Goal: Book appointment/travel/reservation

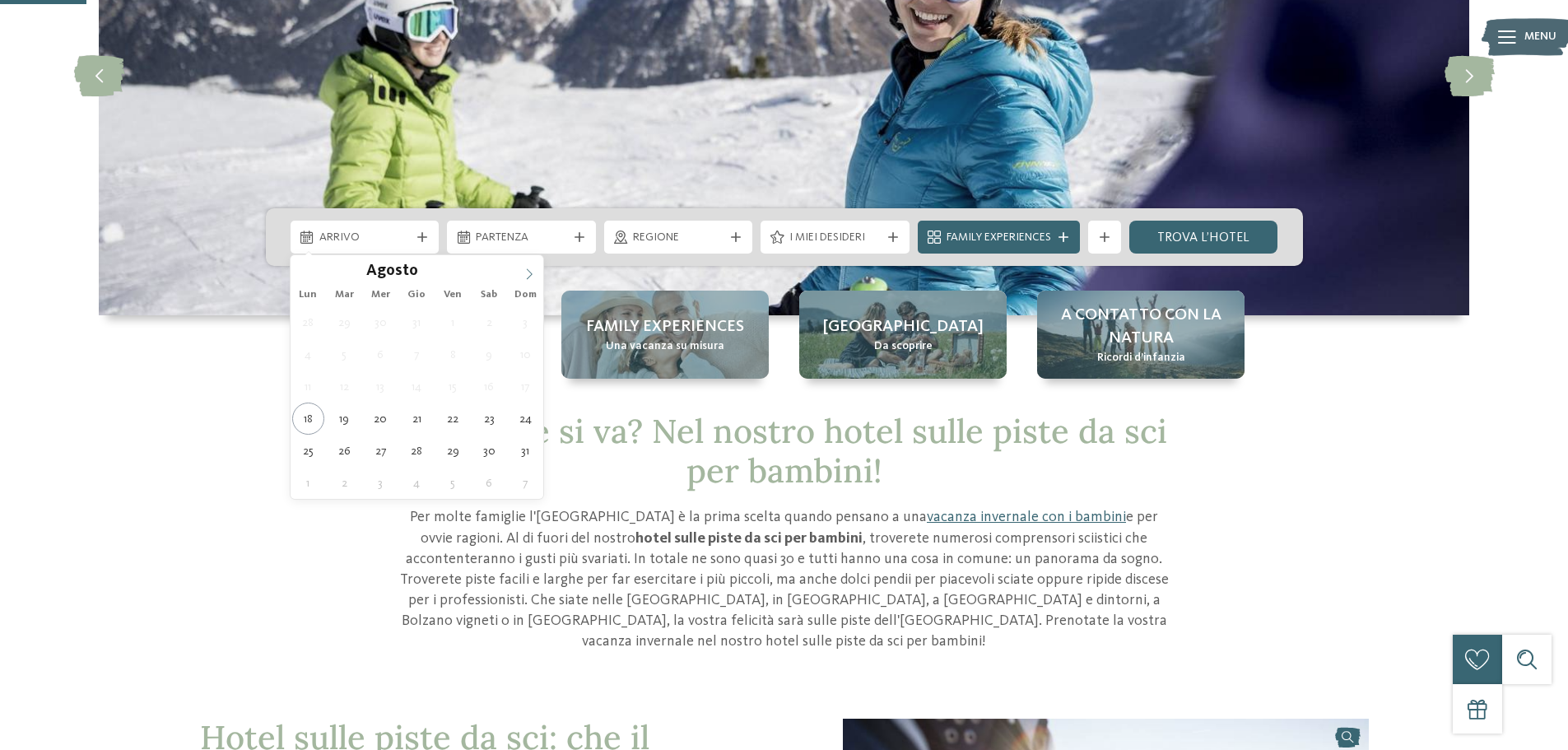
click at [529, 275] on icon at bounding box center [528, 274] width 11 height 11
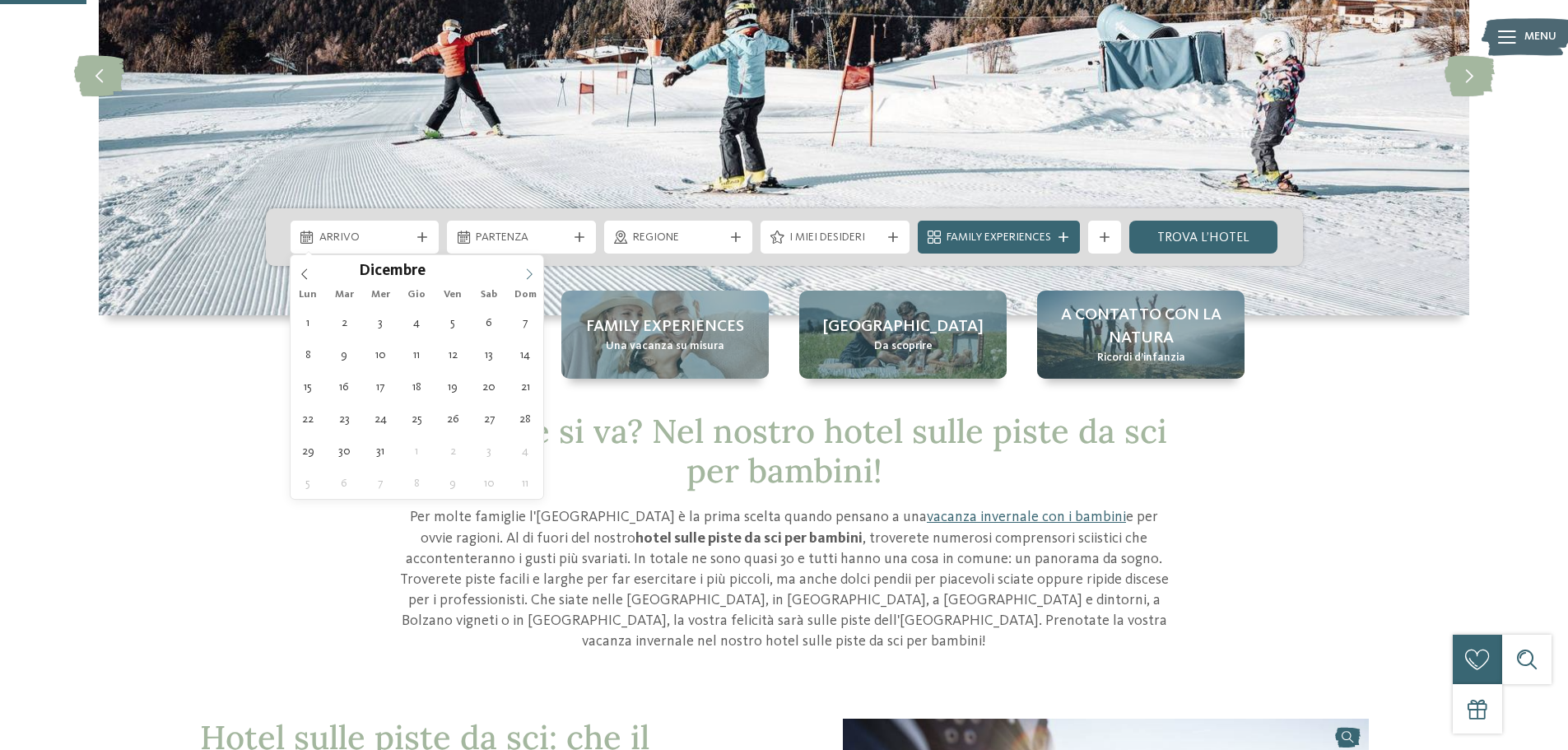
click at [529, 275] on icon at bounding box center [528, 274] width 11 height 11
type div "27.12.2025"
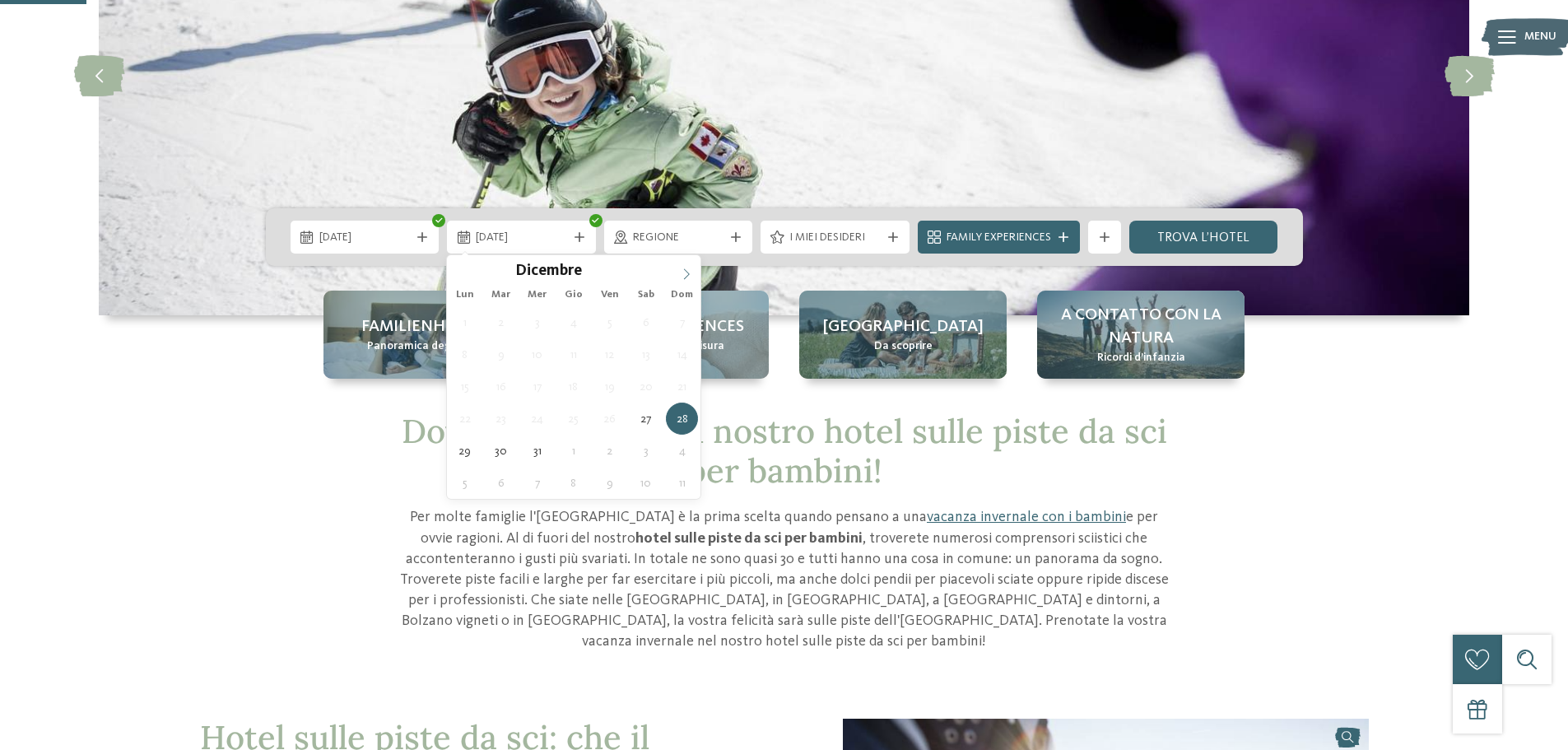
type input "****"
click at [680, 269] on span at bounding box center [687, 269] width 28 height 28
type div "03.01.2026"
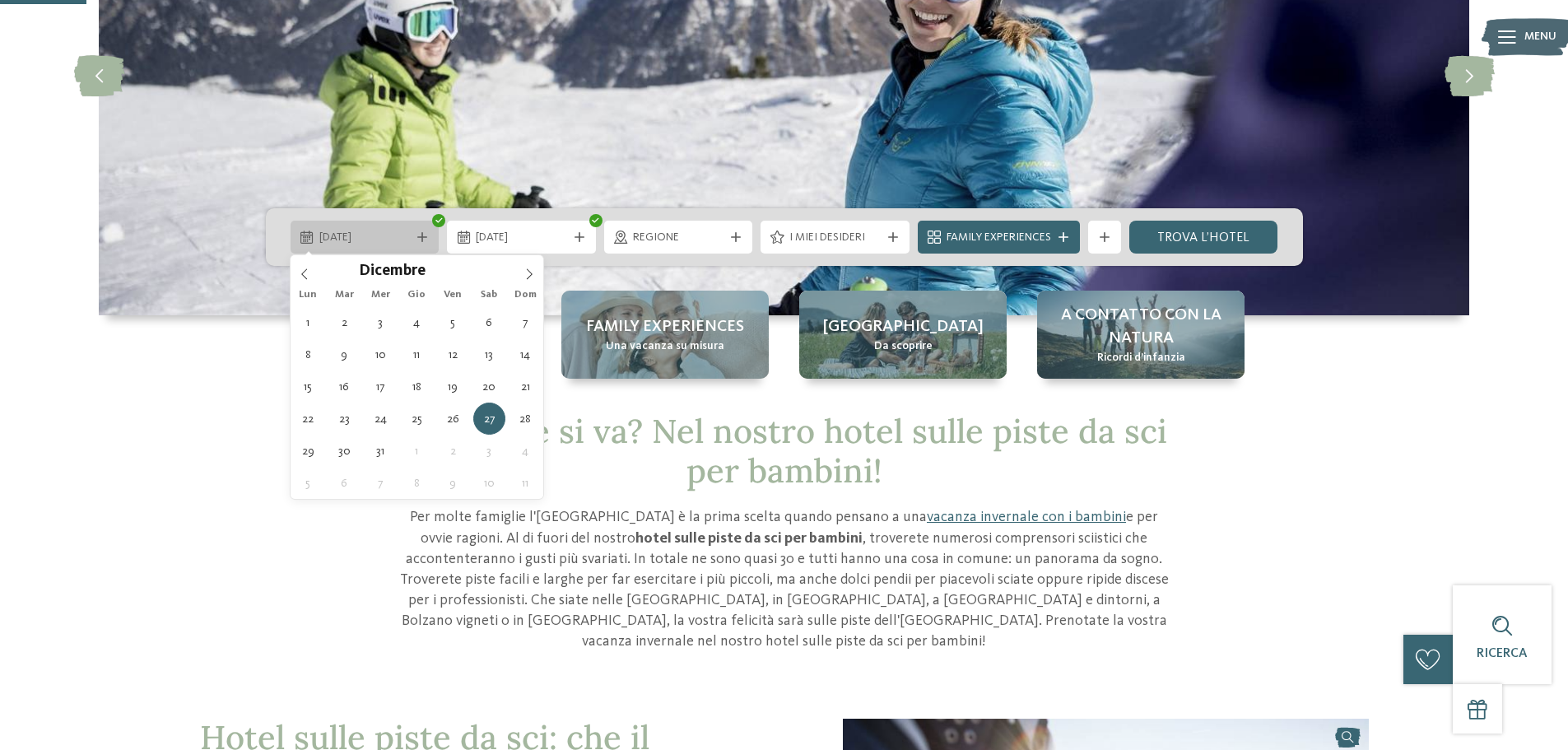
click at [418, 234] on icon at bounding box center [421, 237] width 10 height 10
type div "28.12.2025"
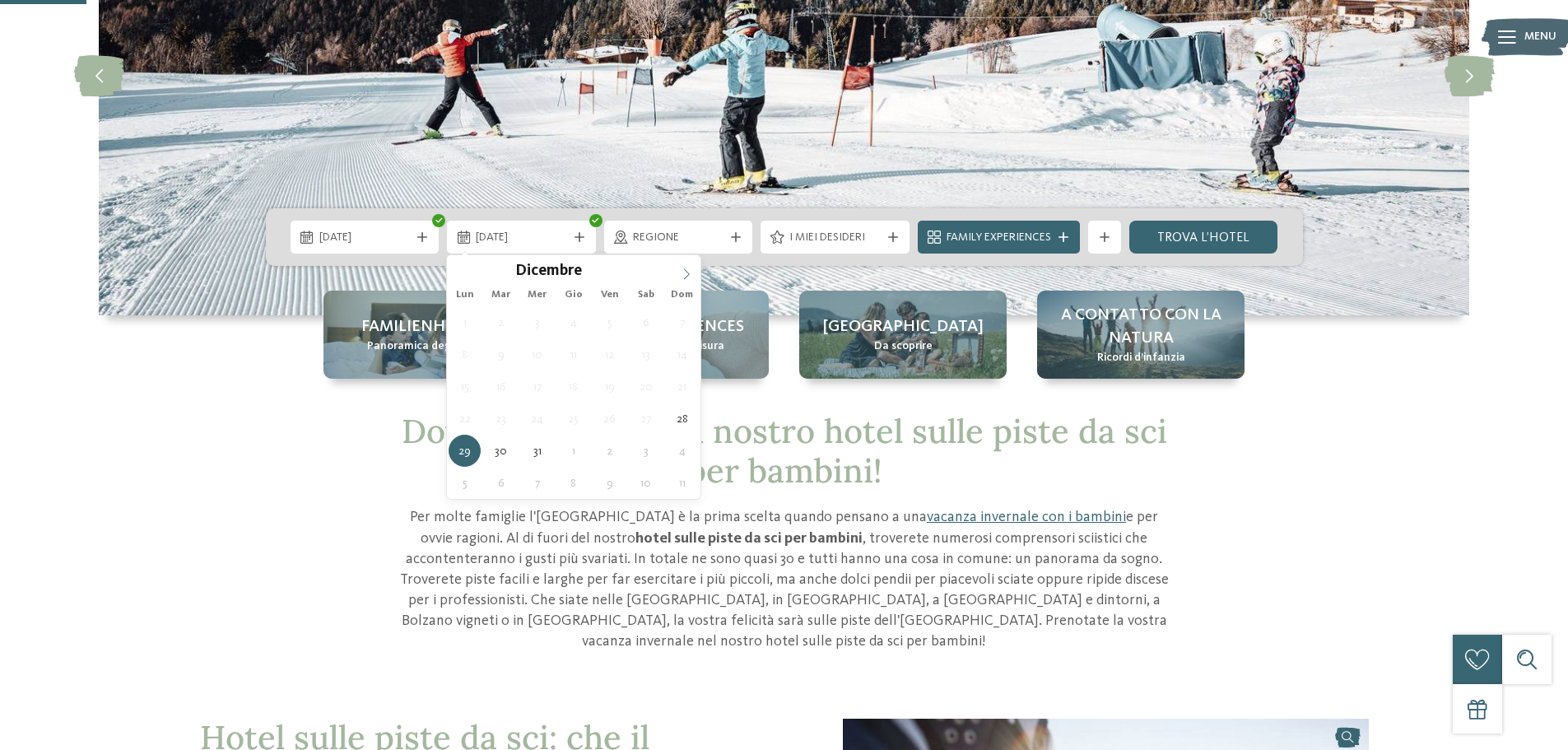
type input "****"
click at [684, 273] on icon at bounding box center [686, 274] width 11 height 11
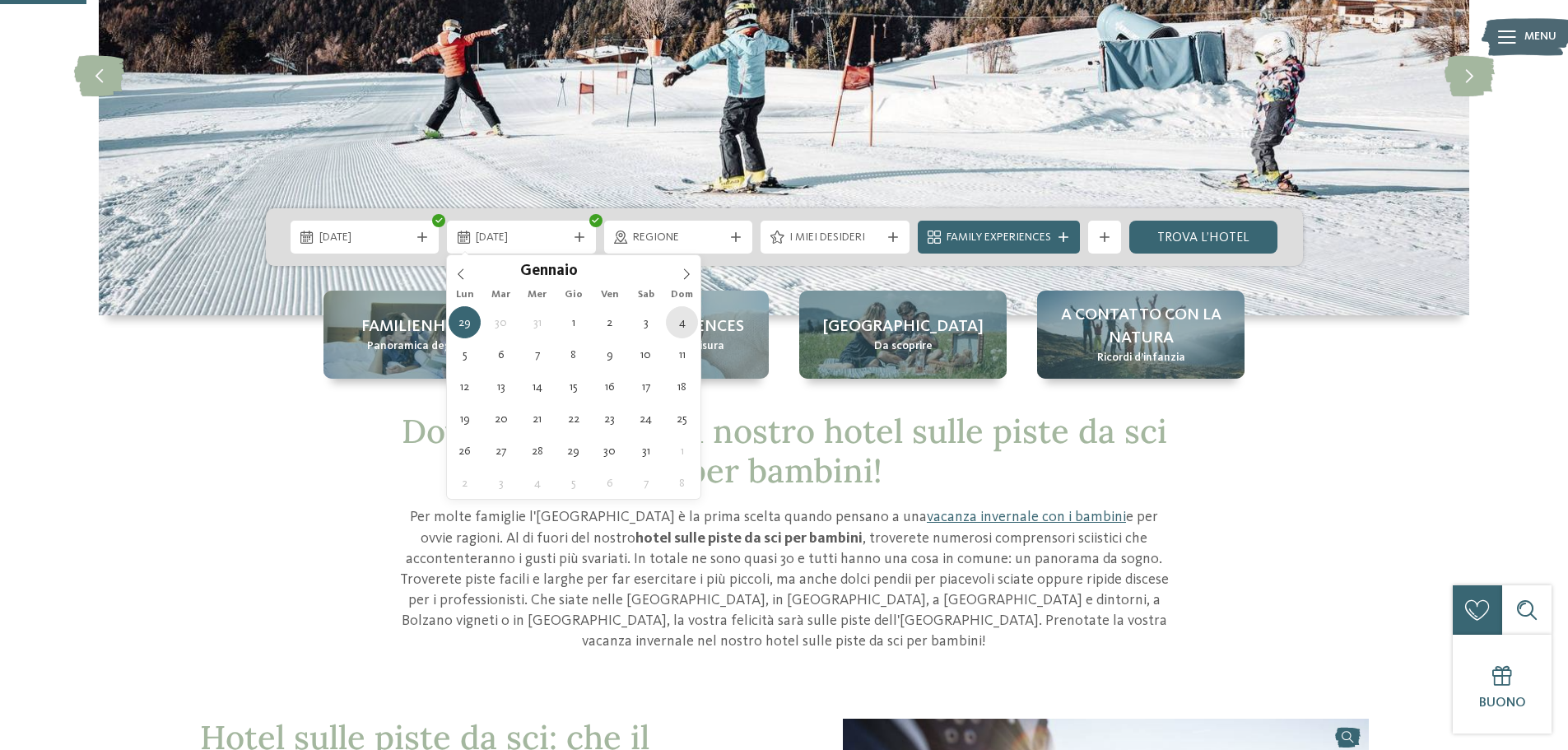
type div "04.01.2026"
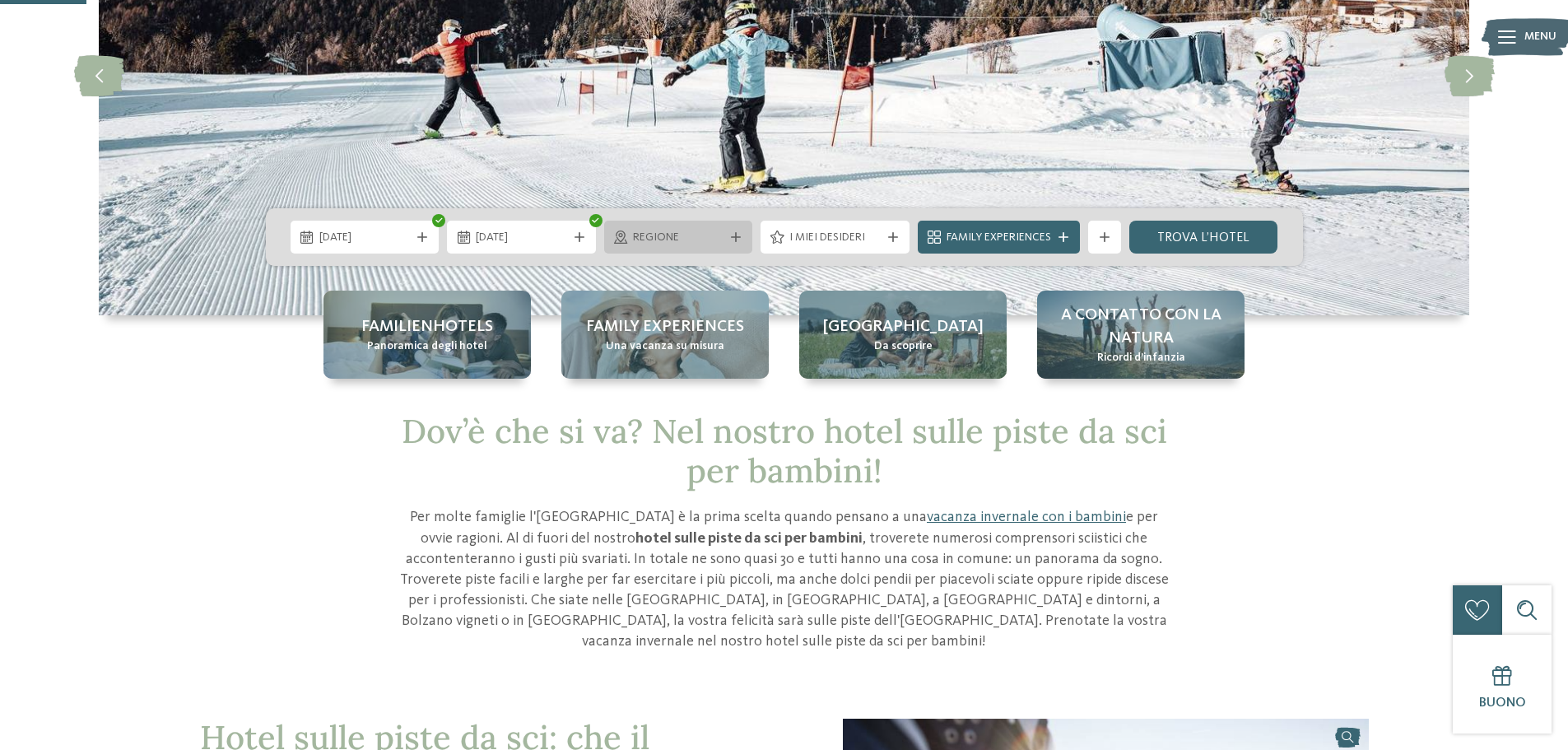
click at [649, 238] on span "Regione" at bounding box center [678, 238] width 91 height 17
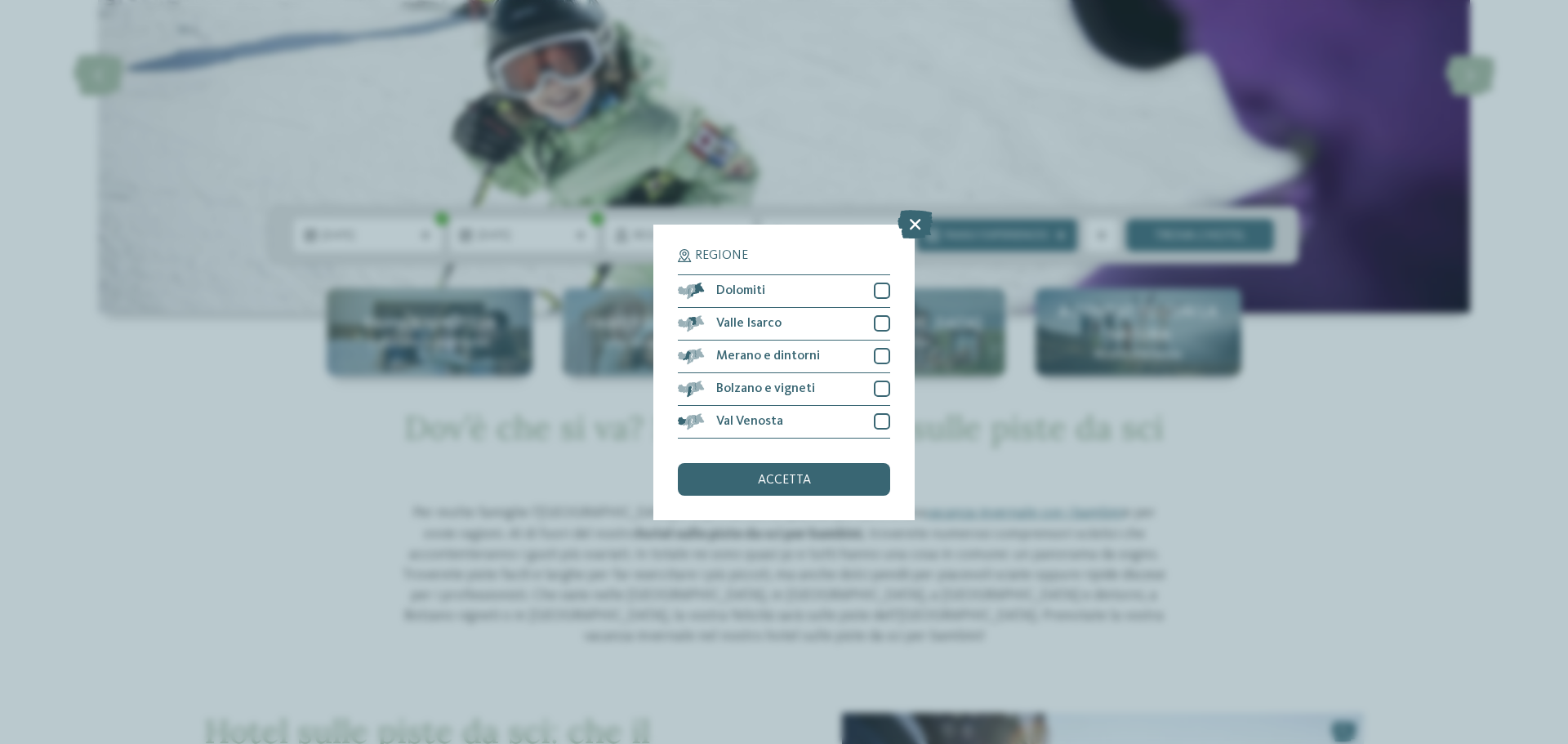
click at [909, 226] on icon at bounding box center [915, 223] width 35 height 29
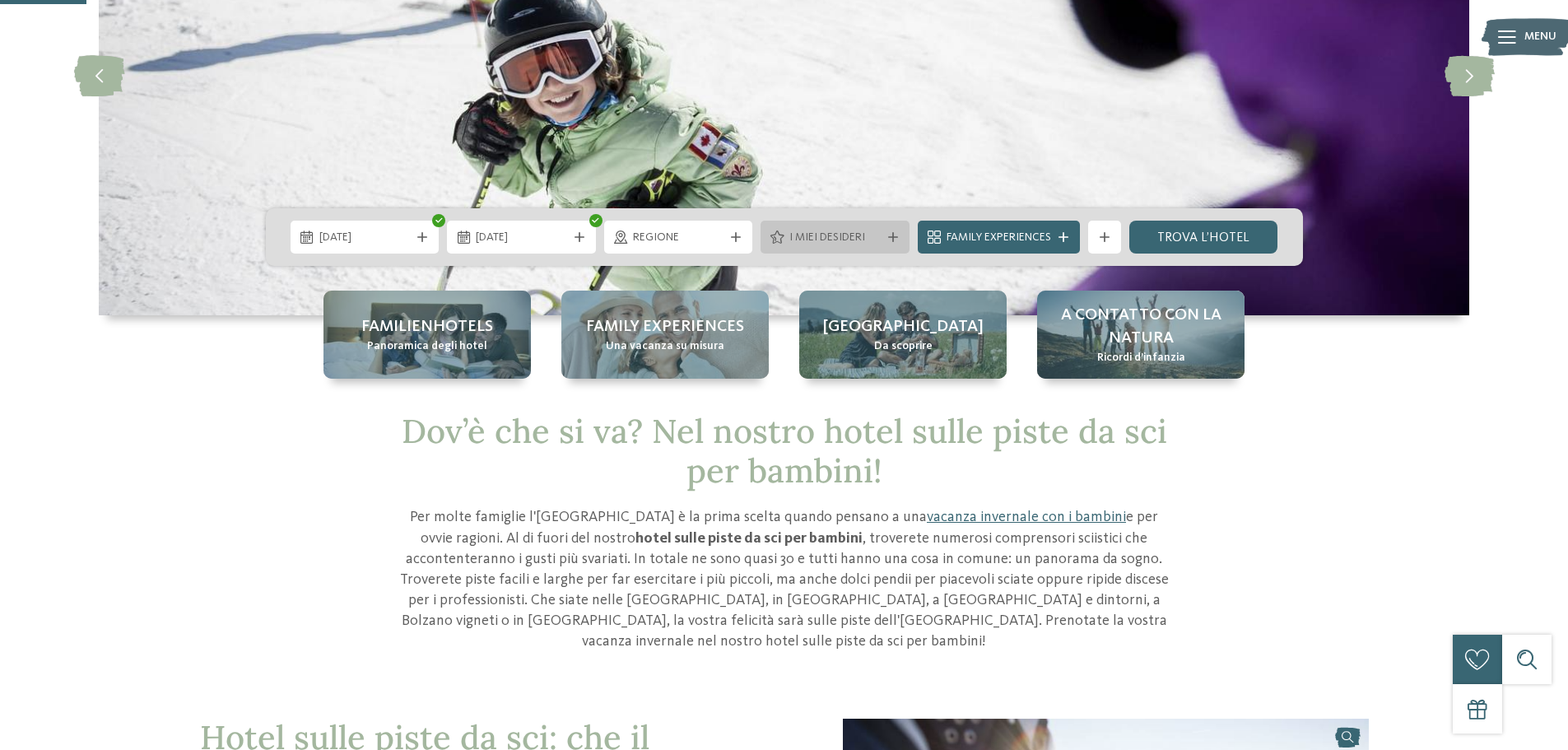
click at [894, 234] on icon at bounding box center [892, 237] width 10 height 10
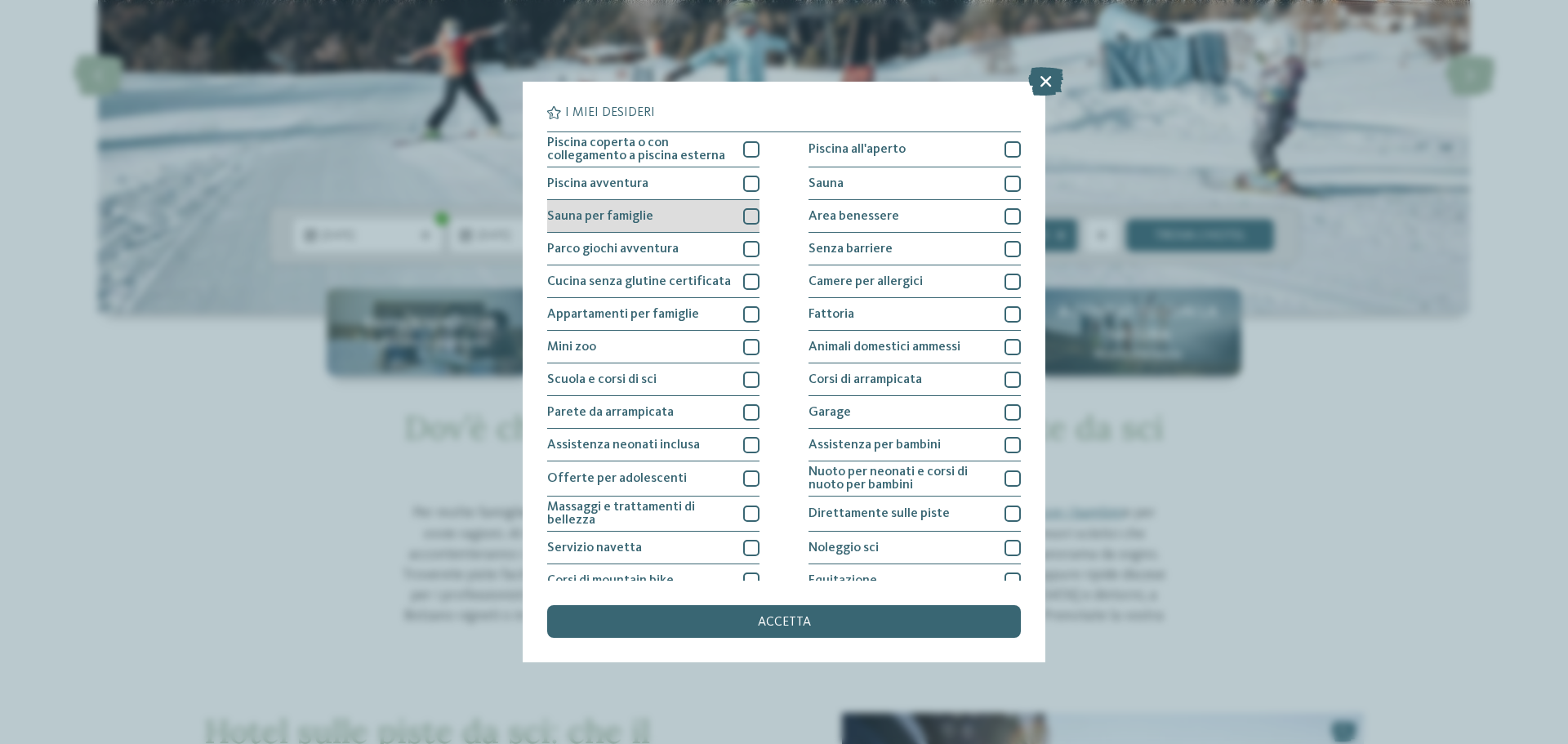
click at [660, 220] on div "Sauna per famiglie" at bounding box center [654, 217] width 213 height 33
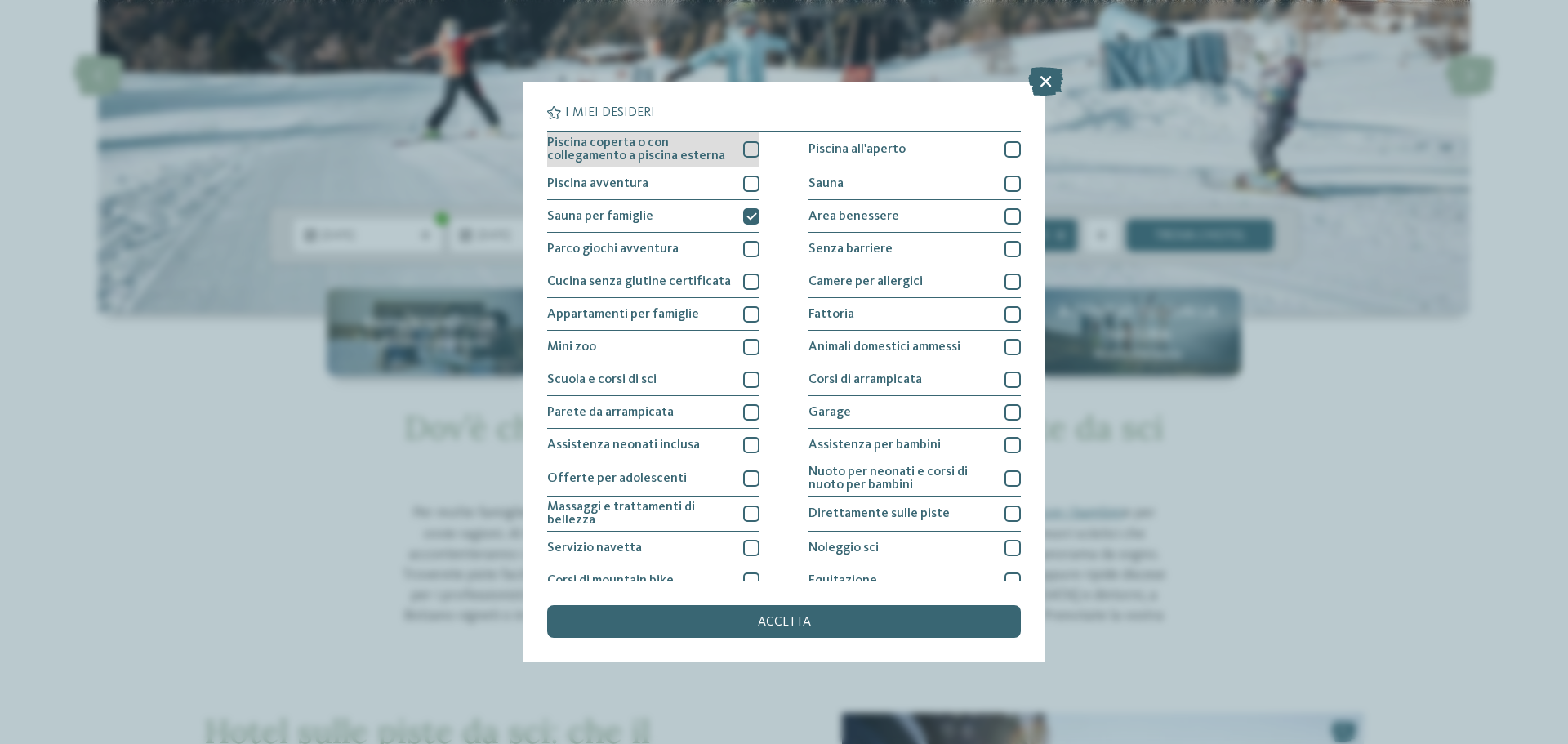
click at [733, 150] on div "Piscina coperta o con collegamento a piscina esterna" at bounding box center [654, 149] width 213 height 35
click at [798, 623] on span "accetta" at bounding box center [784, 622] width 53 height 13
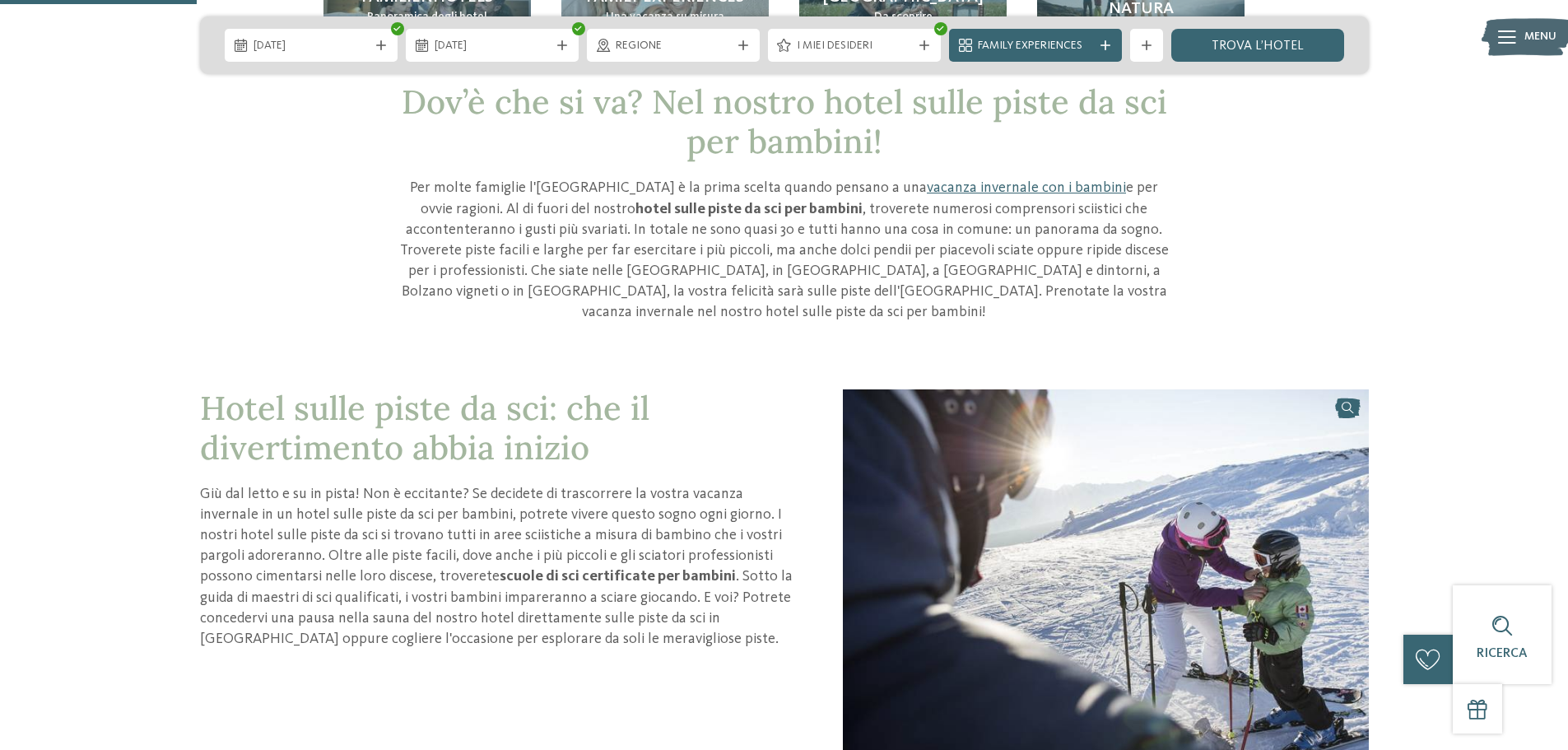
scroll to position [83, 0]
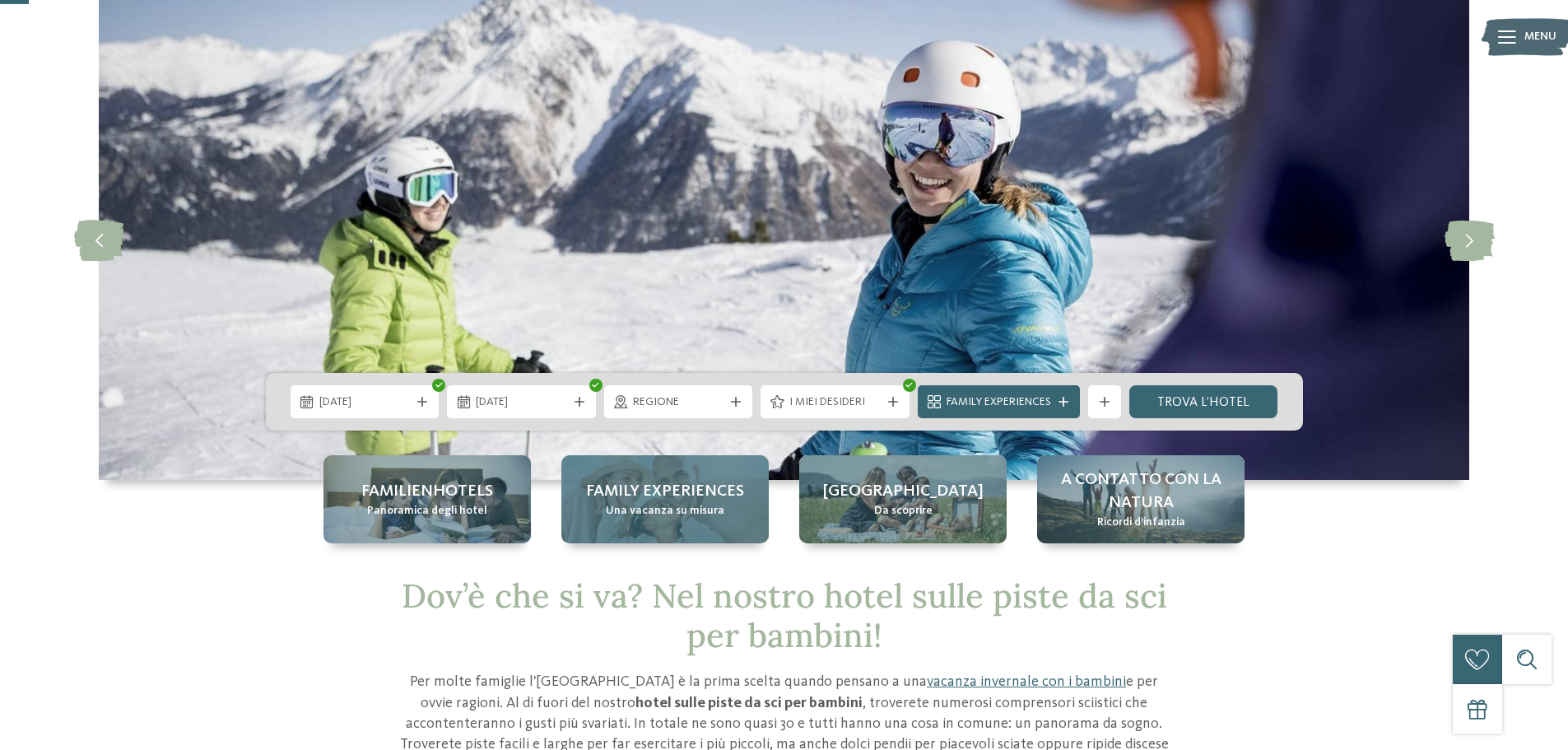
click at [642, 521] on div "Family experiences Una vacanza su misura" at bounding box center [665, 499] width 207 height 88
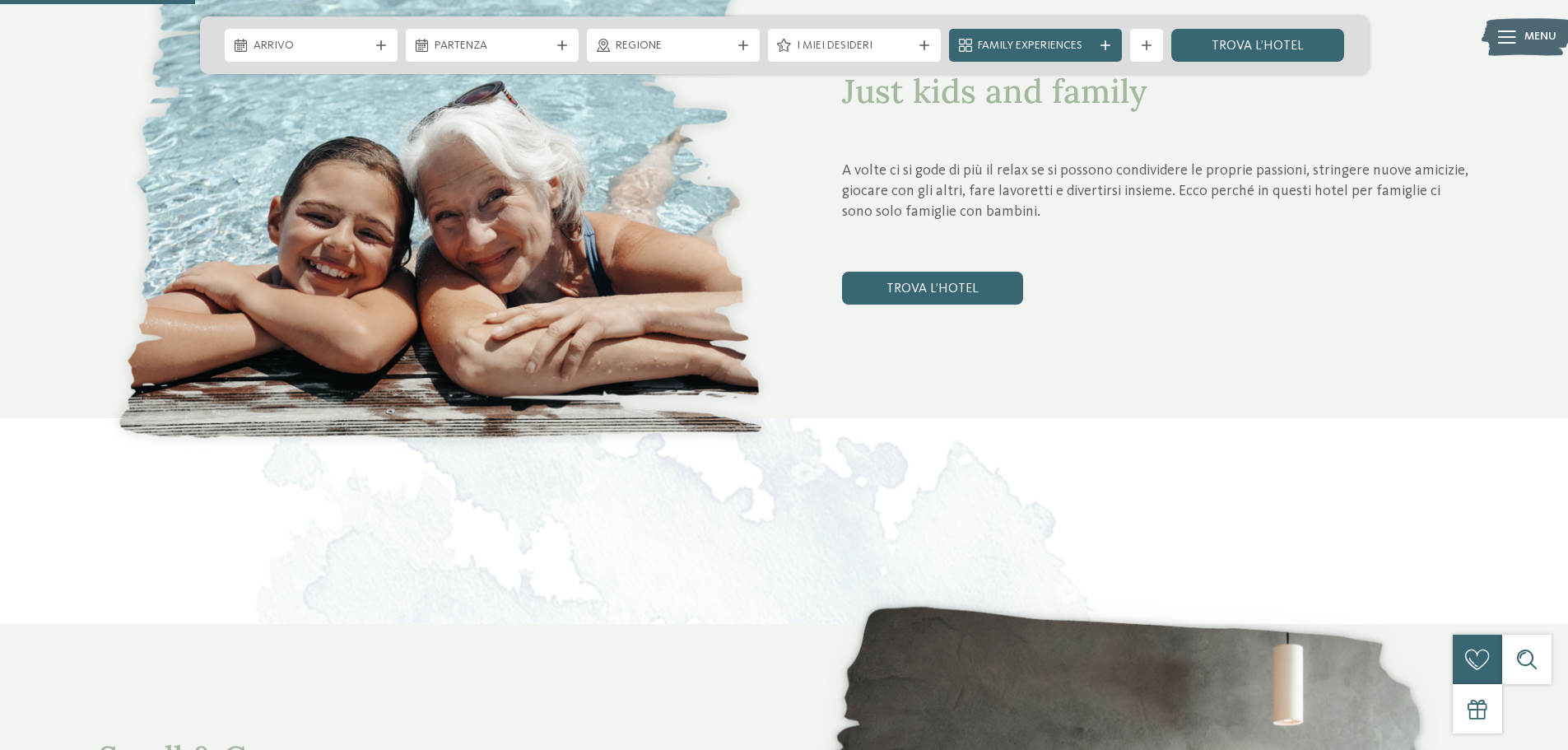
scroll to position [989, 0]
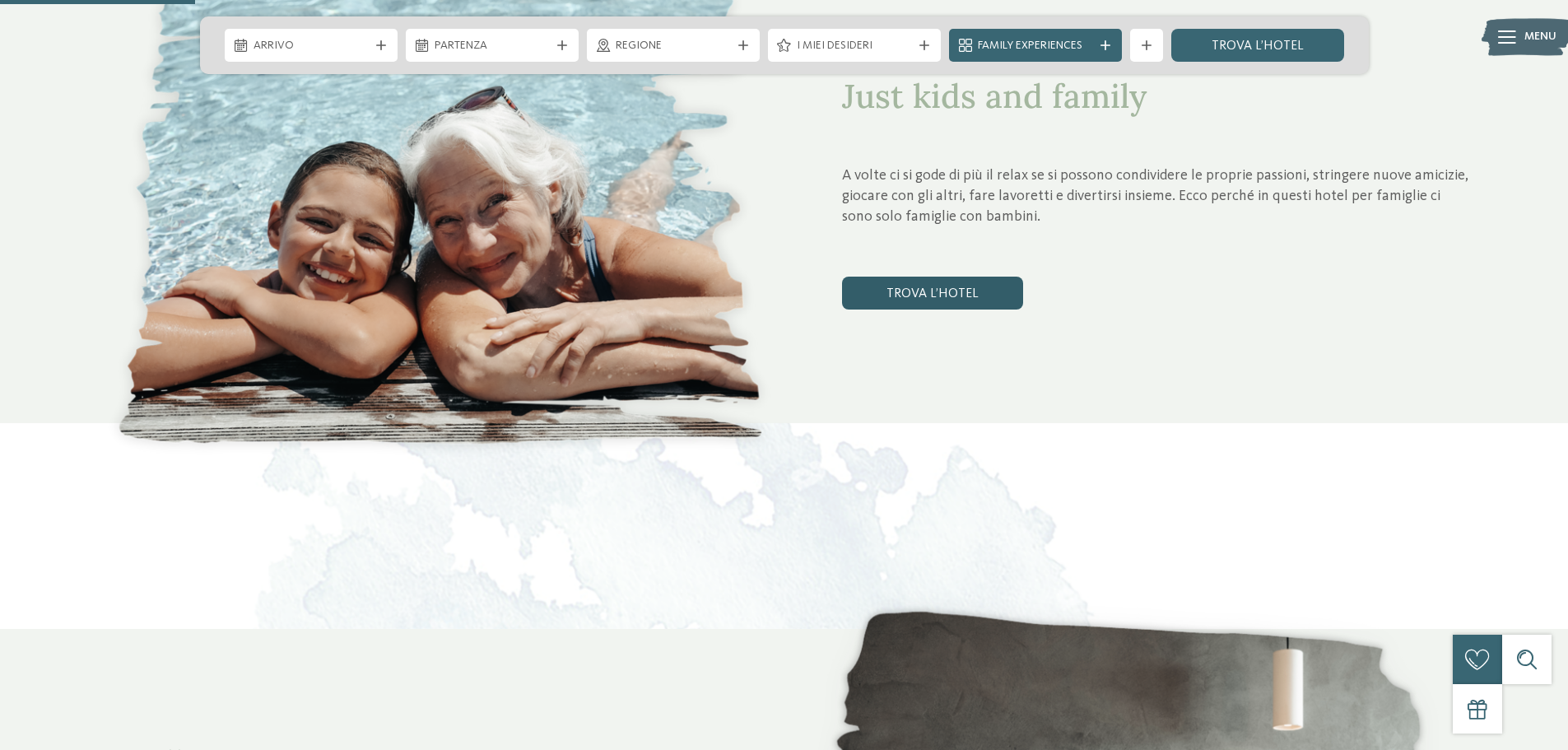
click at [946, 292] on link "trova l’hotel" at bounding box center [932, 294] width 181 height 33
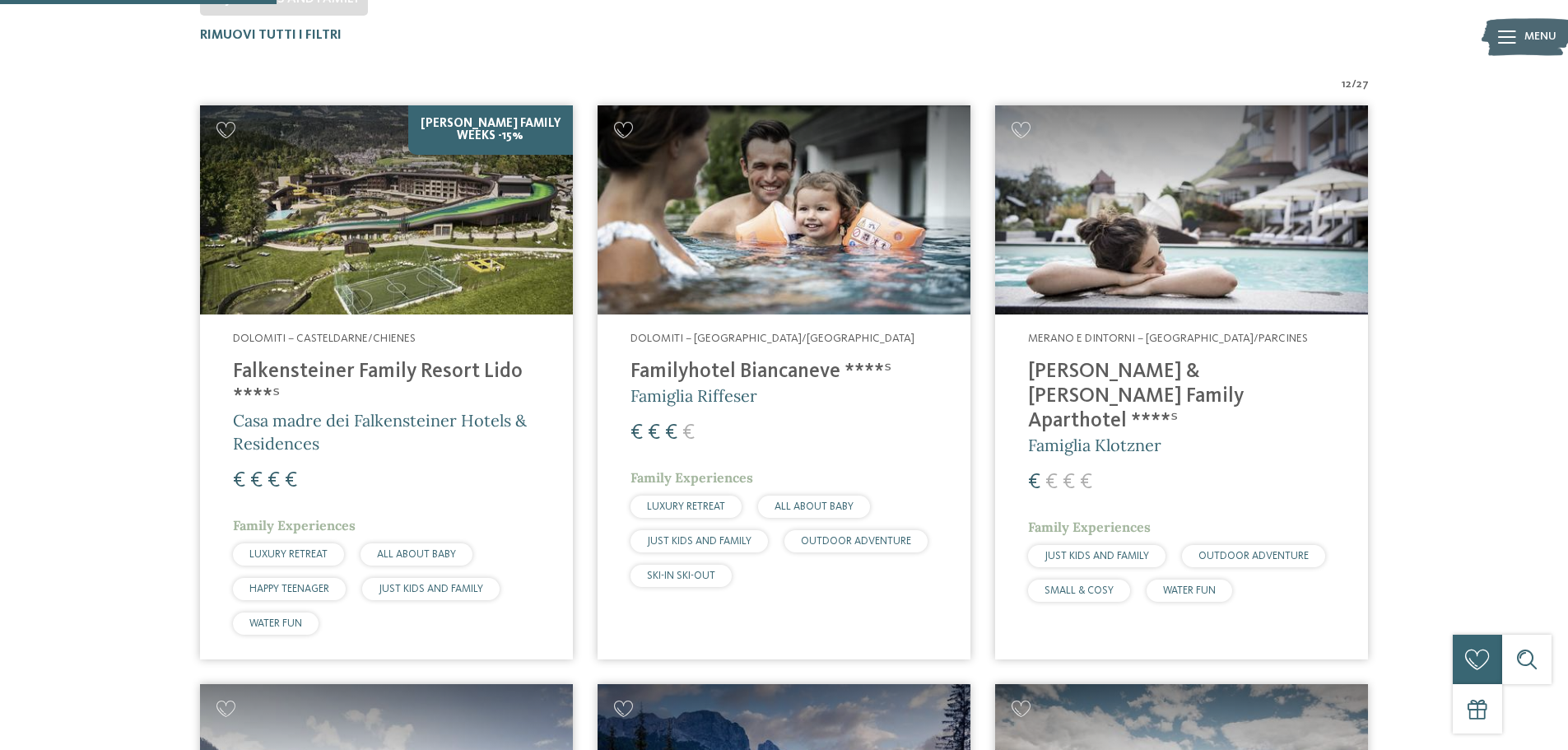
scroll to position [540, 0]
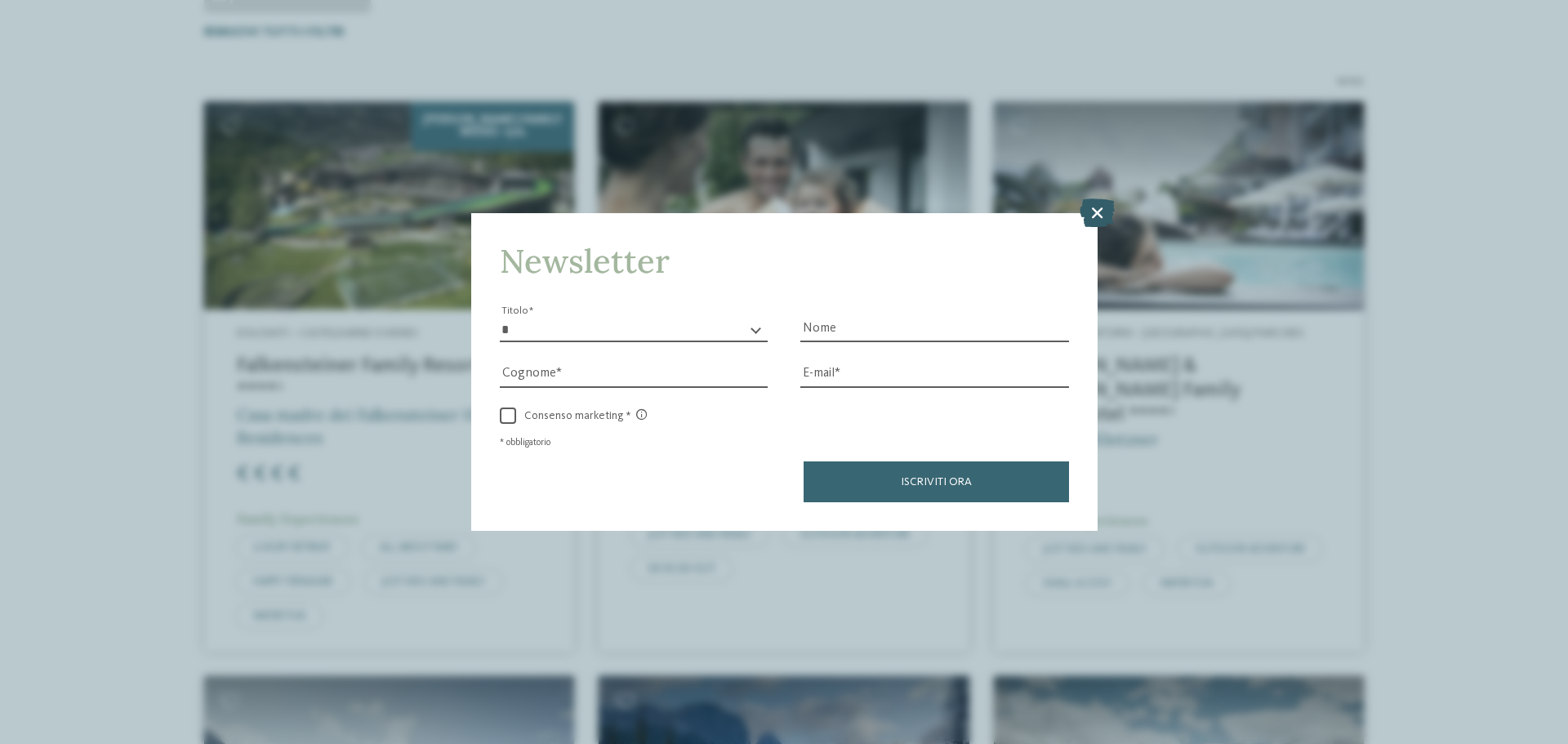
click at [1083, 213] on icon at bounding box center [1097, 213] width 35 height 29
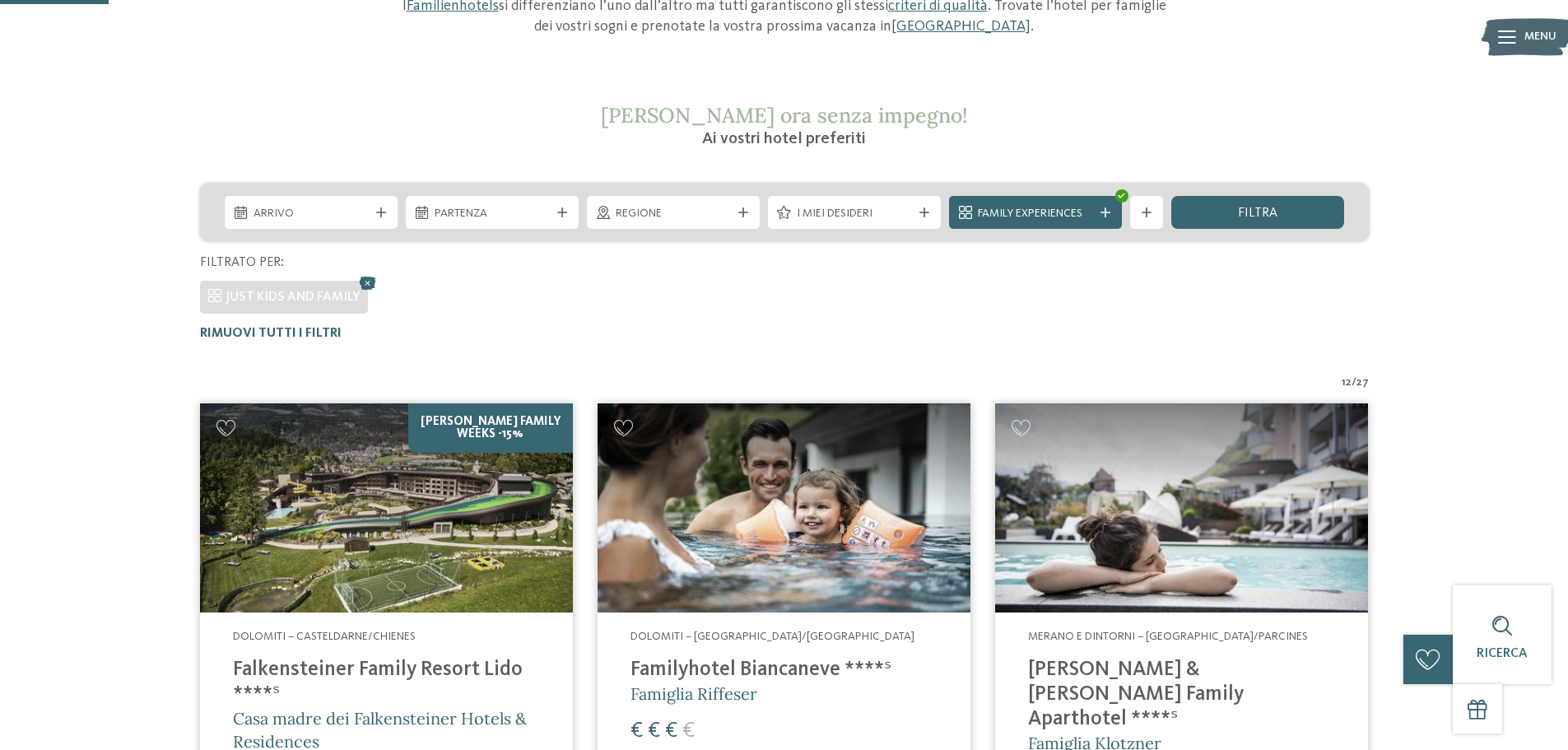
scroll to position [211, 0]
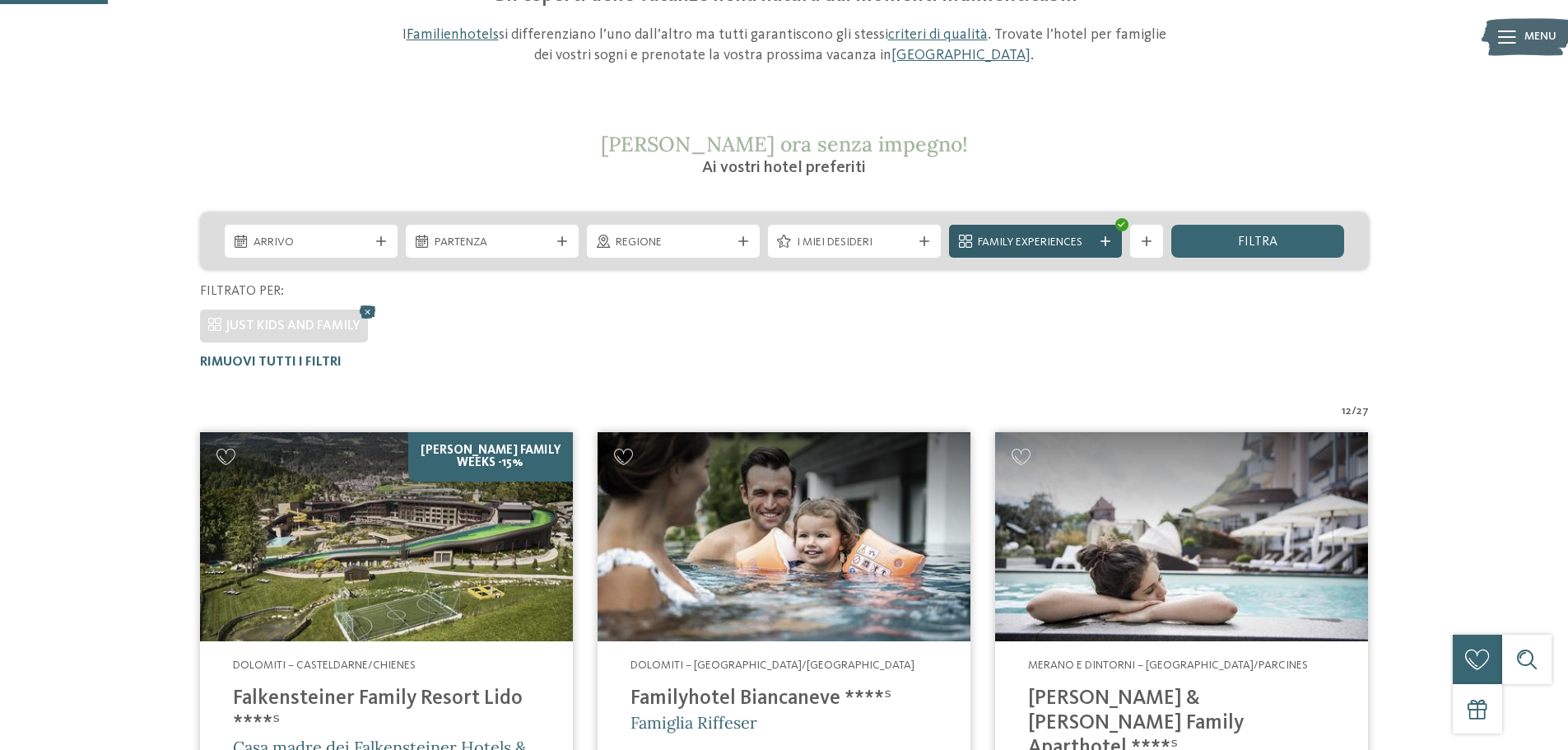
click at [1094, 240] on div "Family Experiences" at bounding box center [1036, 242] width 124 height 18
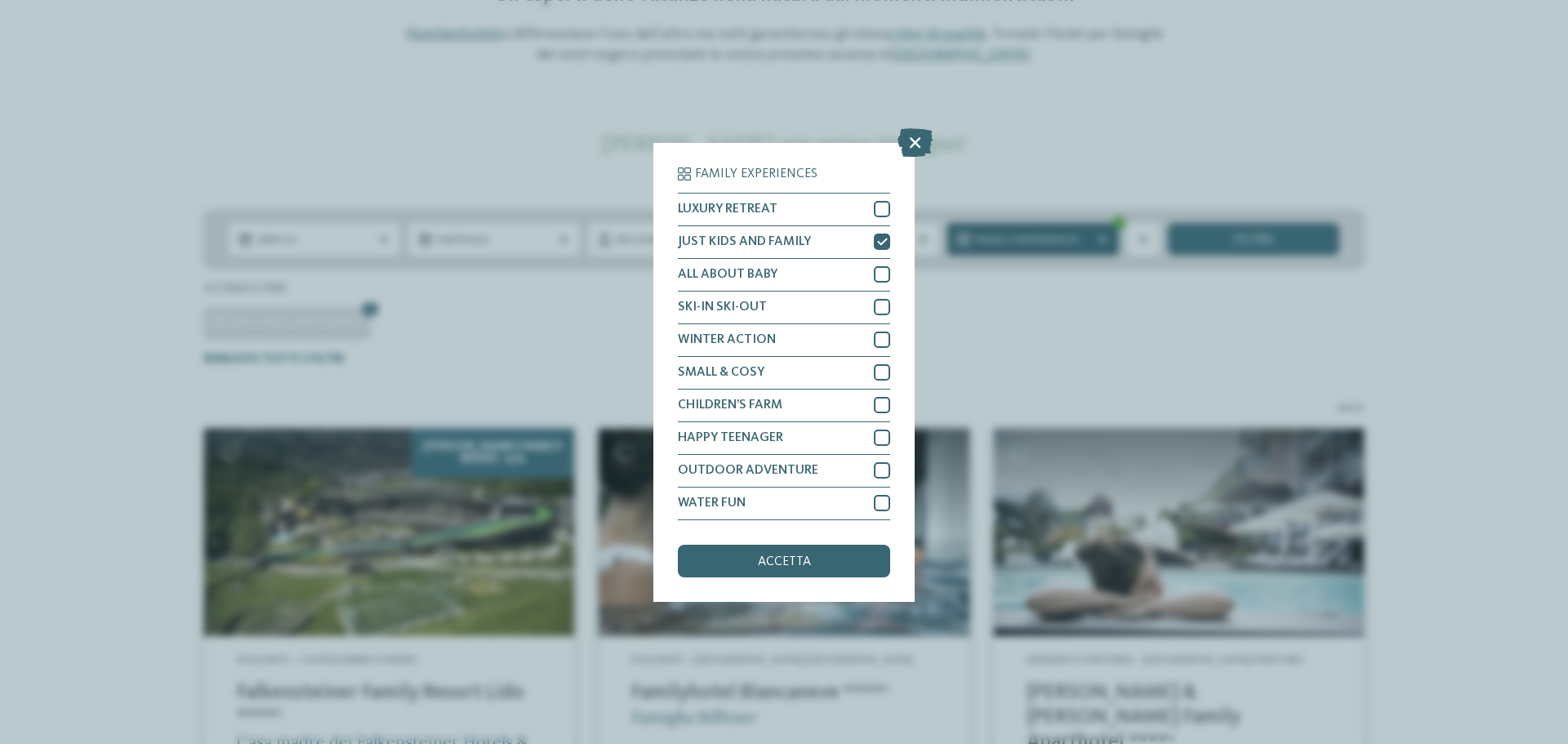
click at [1086, 238] on div "Family Experiences LUXURY RETREAT JUST KIDS AND FAMILY" at bounding box center [784, 372] width 1568 height 744
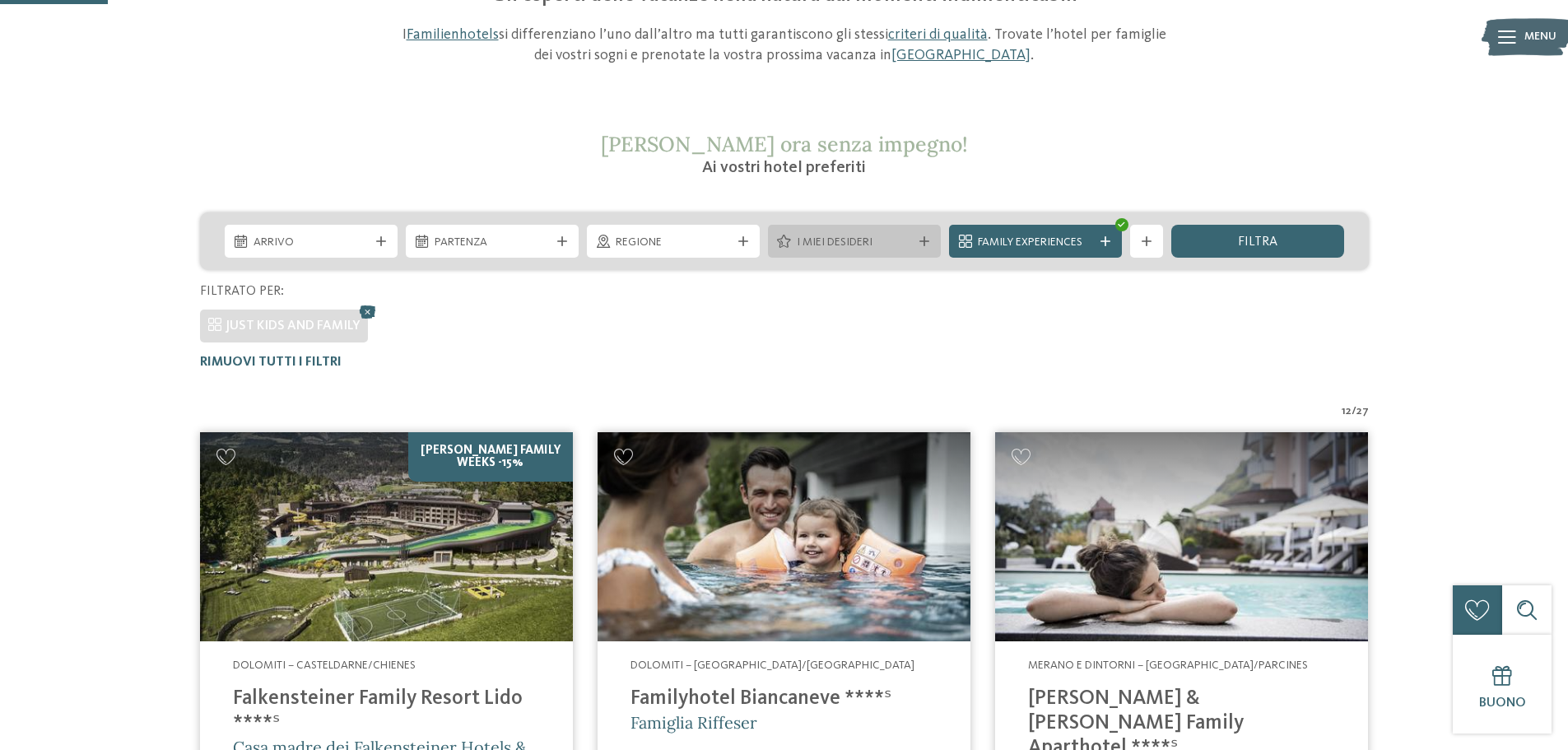
click at [937, 237] on div "I miei desideri" at bounding box center [854, 241] width 173 height 33
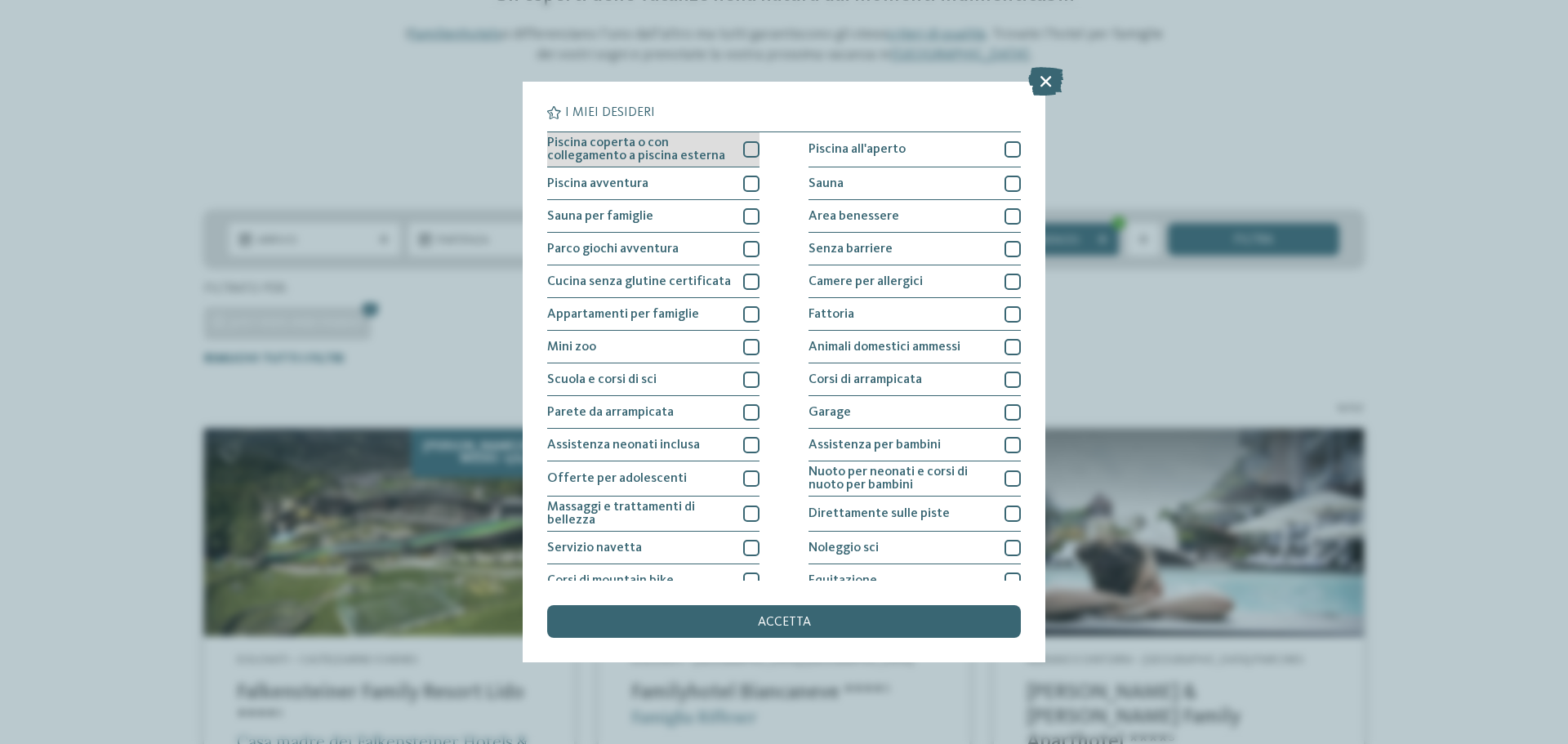
click at [747, 146] on div at bounding box center [751, 149] width 16 height 16
click at [791, 622] on span "accetta" at bounding box center [784, 622] width 53 height 13
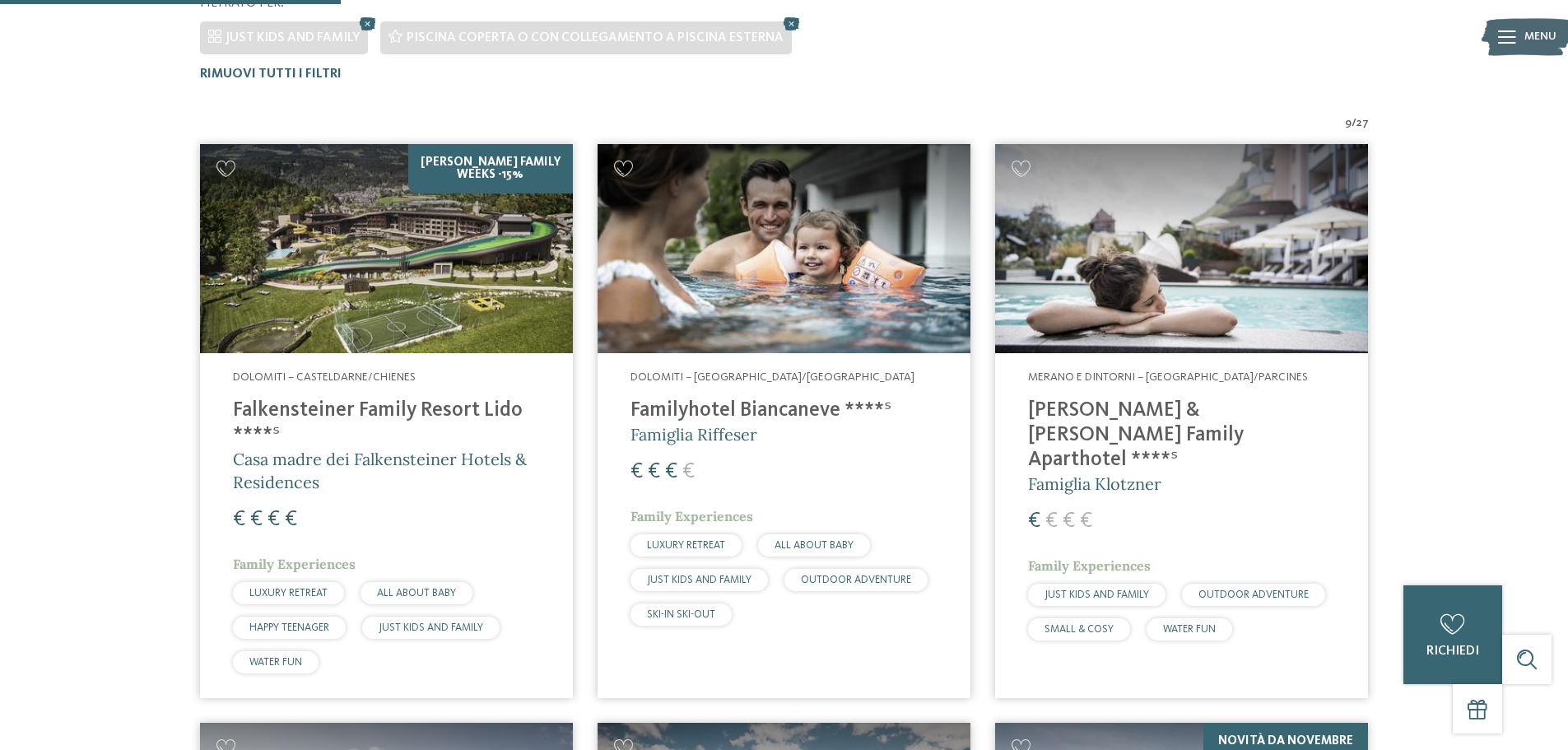
scroll to position [540, 0]
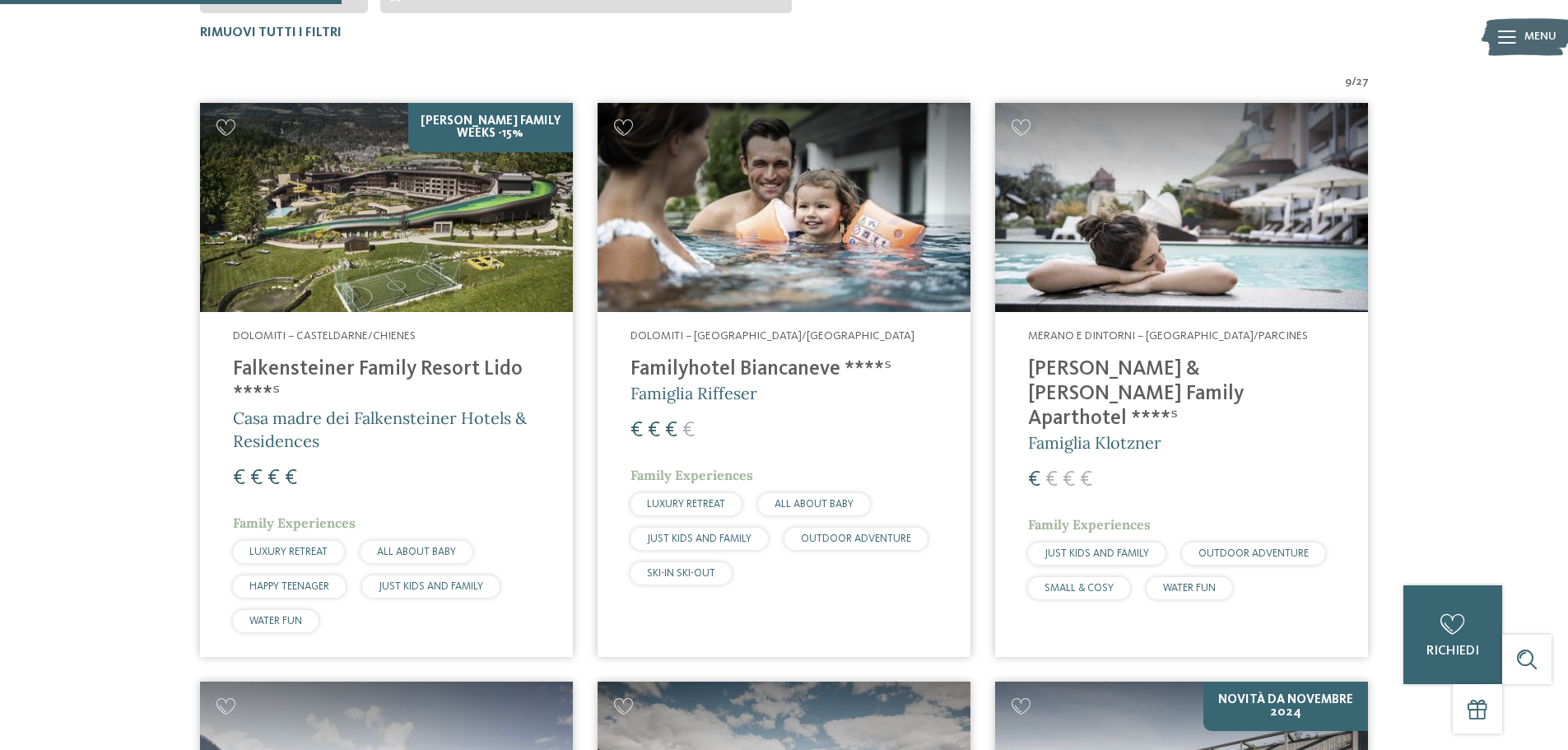
click at [393, 230] on img at bounding box center [387, 207] width 373 height 210
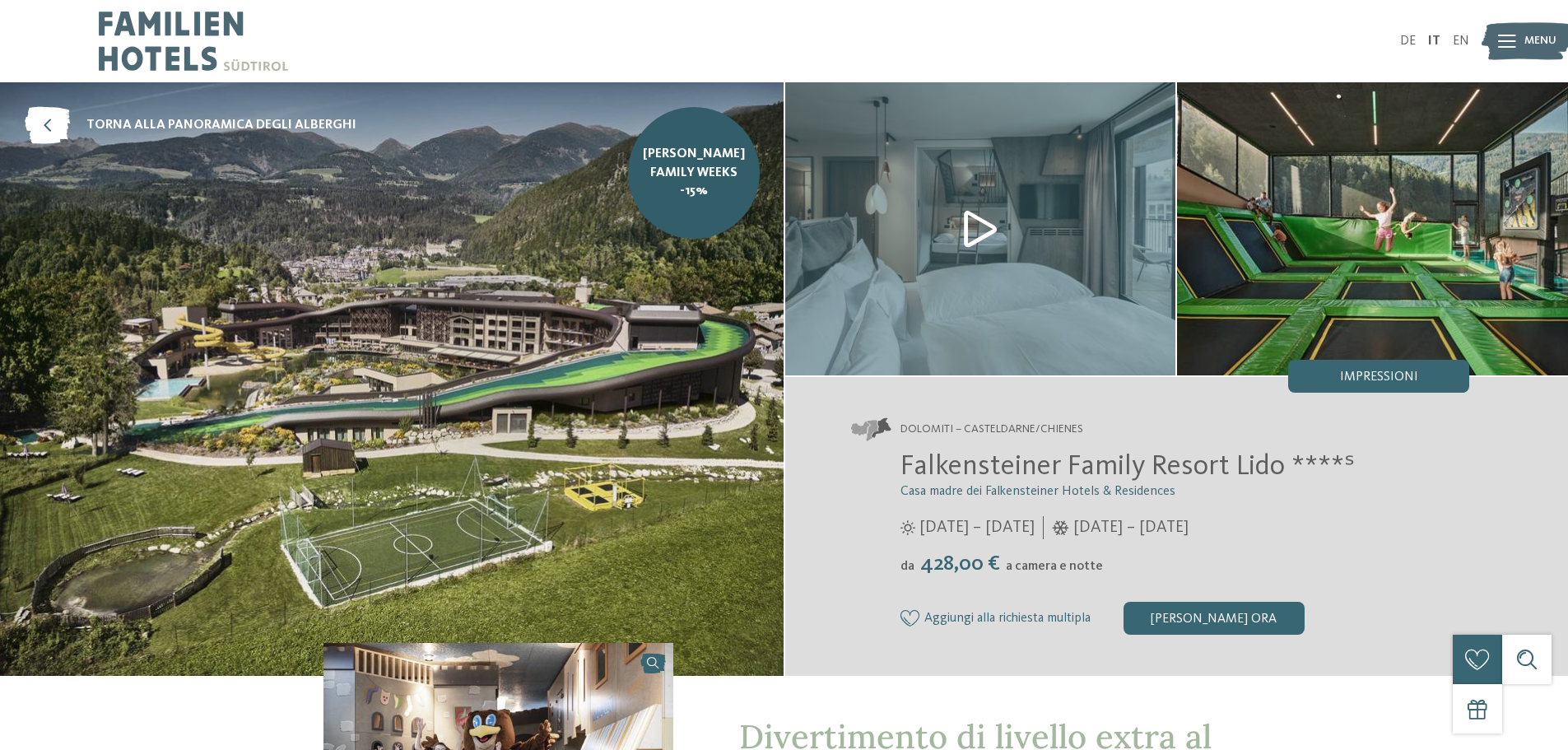
click at [984, 228] on img at bounding box center [980, 229] width 391 height 294
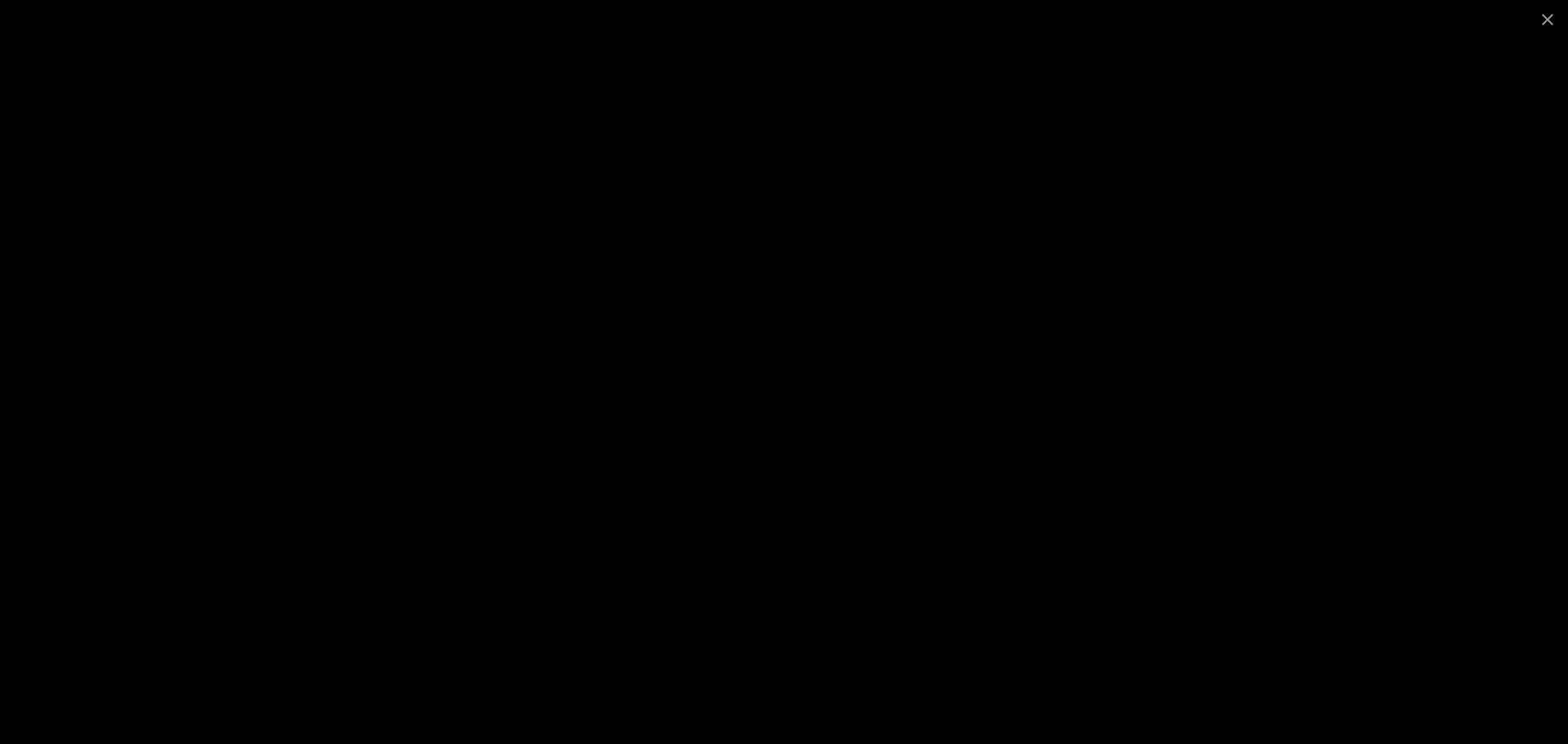
click at [1324, 444] on div at bounding box center [784, 372] width 1568 height 744
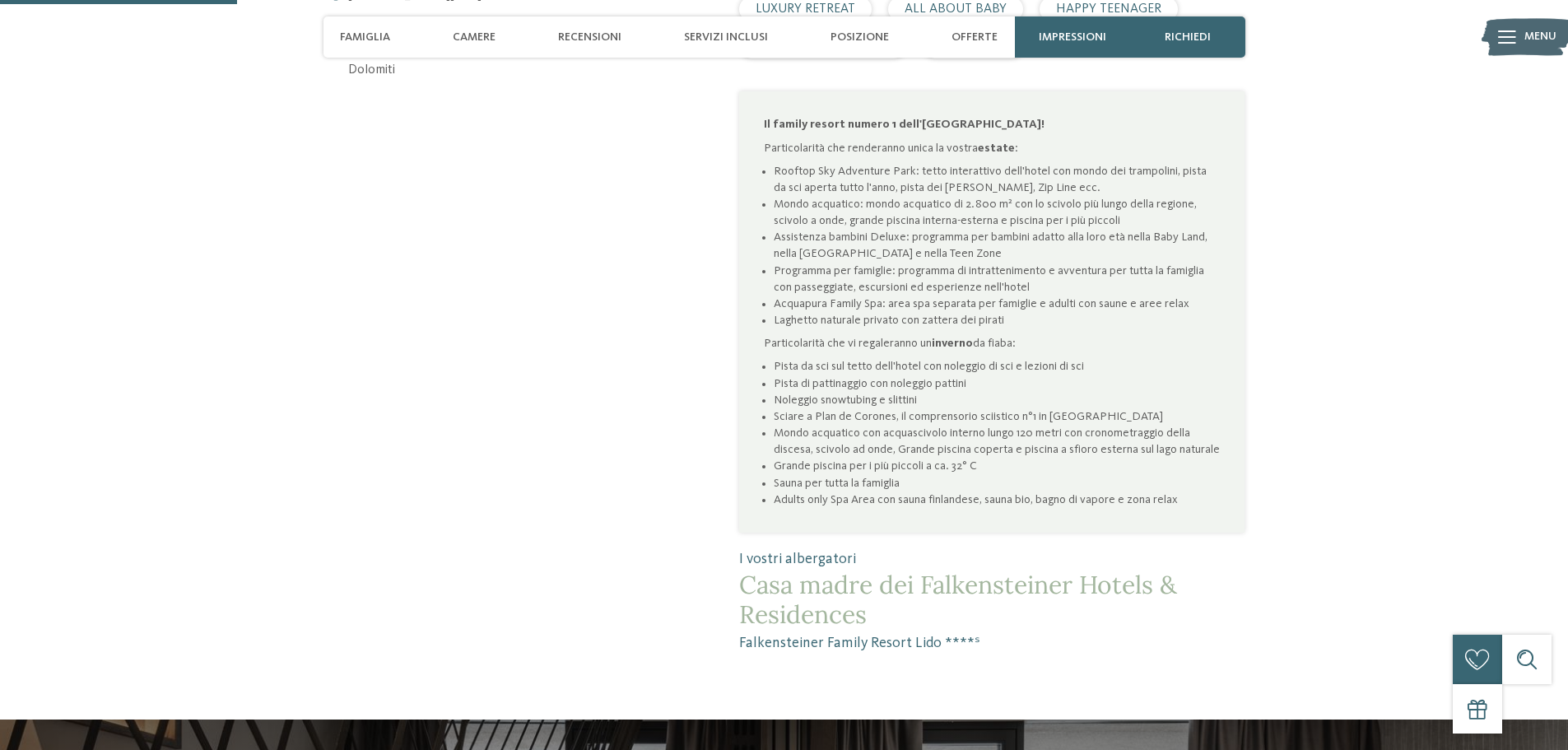
scroll to position [577, 0]
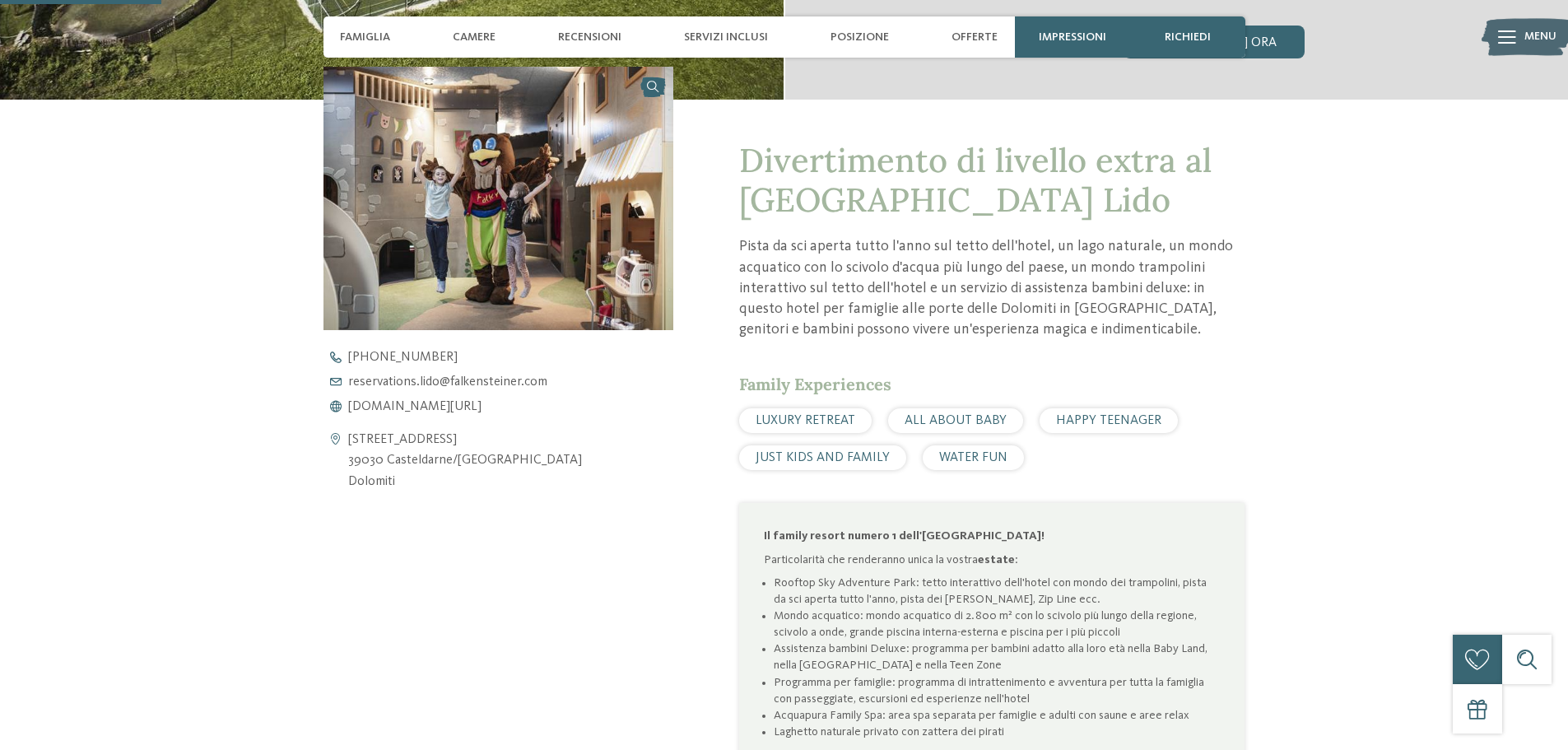
drag, startPoint x: 349, startPoint y: 440, endPoint x: 433, endPoint y: 478, distance: 92.2
click at [433, 478] on address "Via Stazione 7 39030 Casteldarne/Chienes Dolomiti" at bounding box center [465, 462] width 234 height 64
copy address "Via Stazione 7 39030 Casteldarne/Chienes Dolomiti"
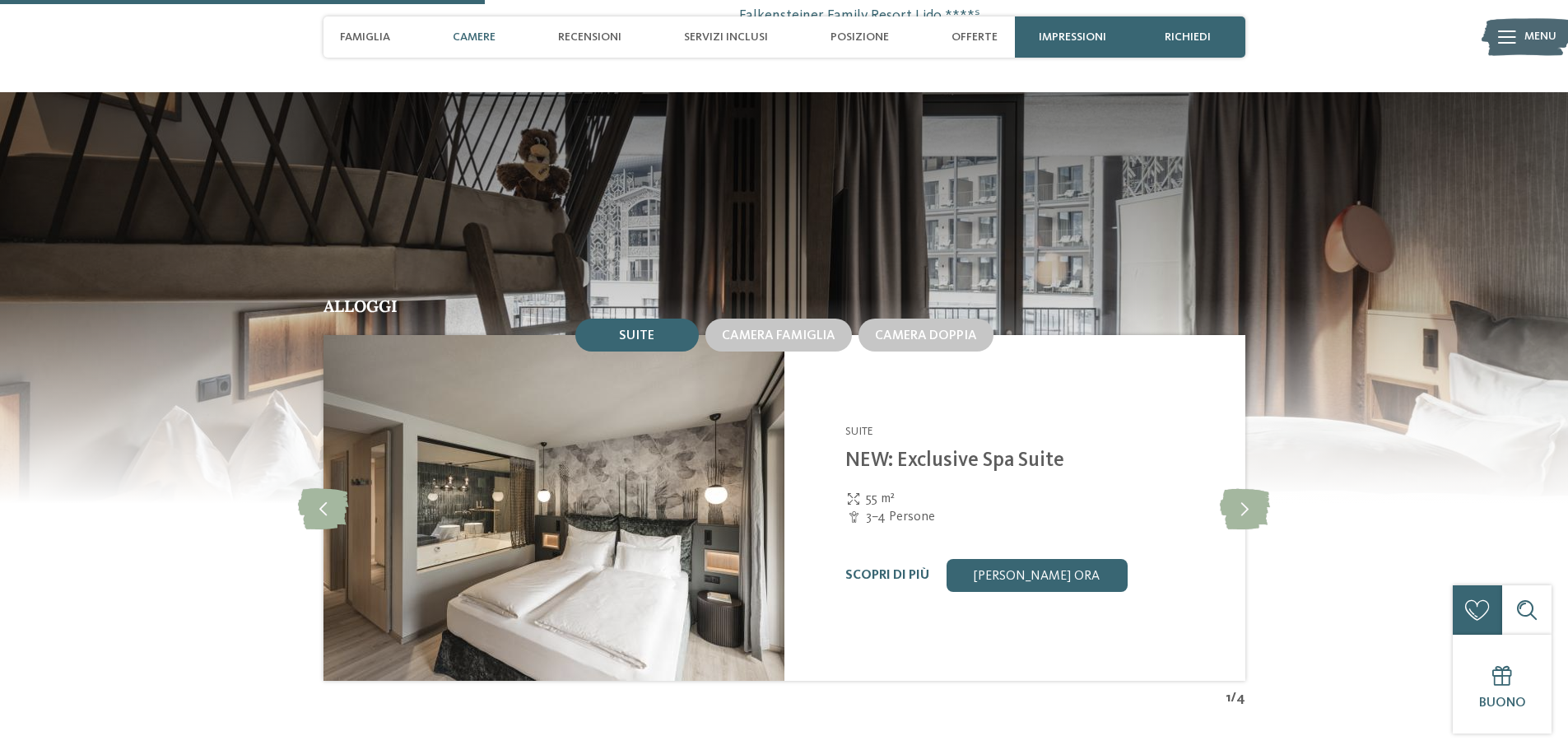
scroll to position [1730, 0]
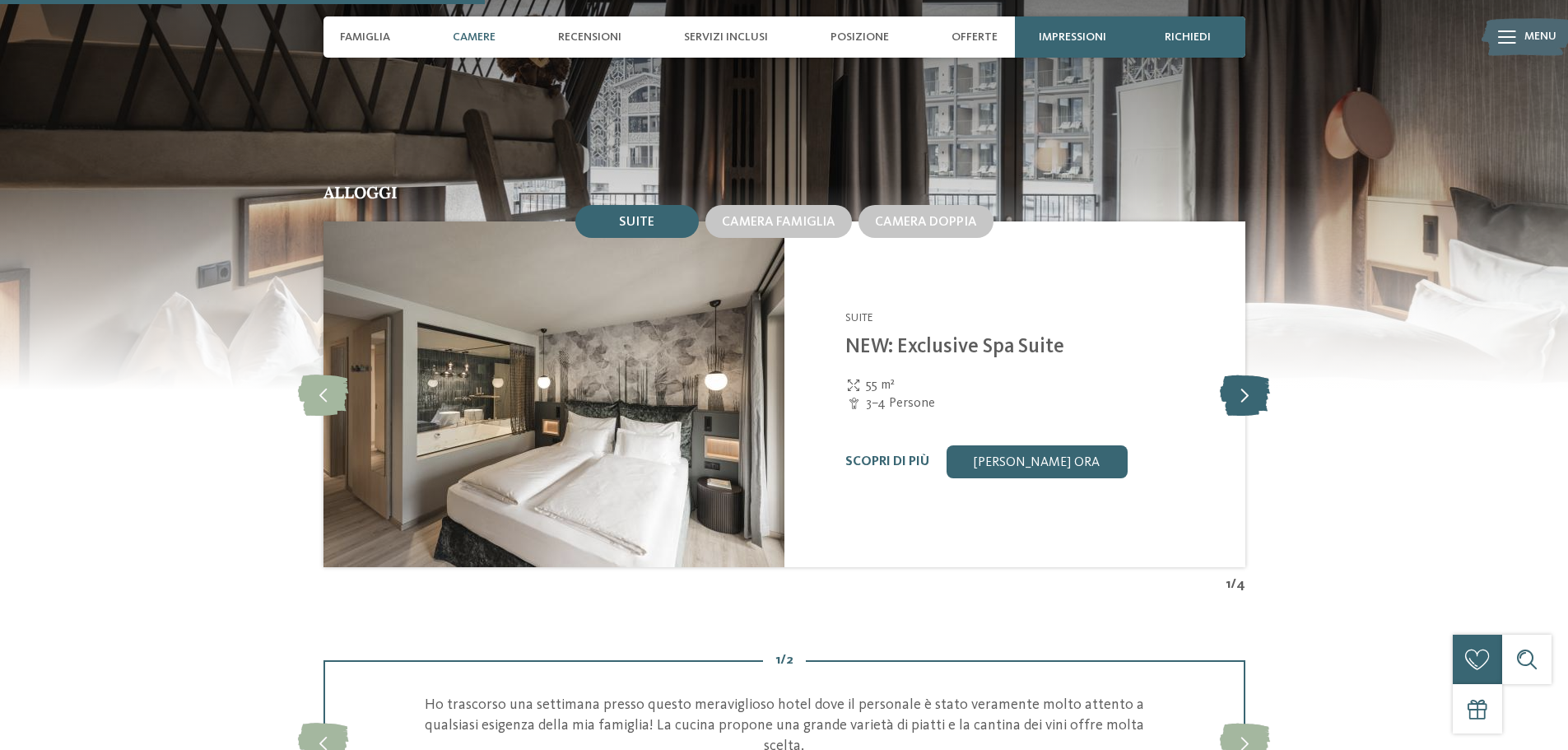
click at [1258, 400] on icon at bounding box center [1245, 394] width 50 height 41
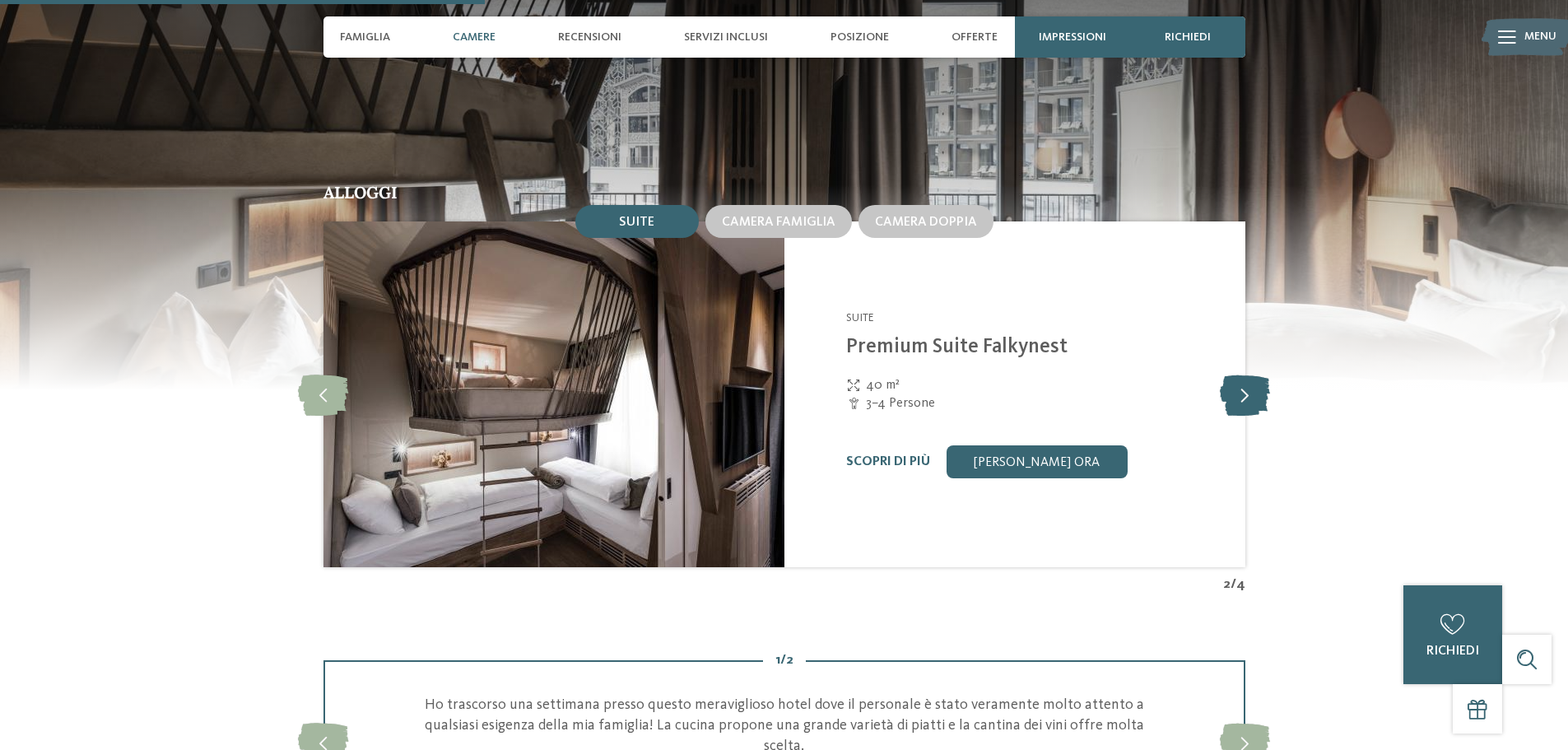
click at [1258, 400] on icon at bounding box center [1245, 394] width 50 height 41
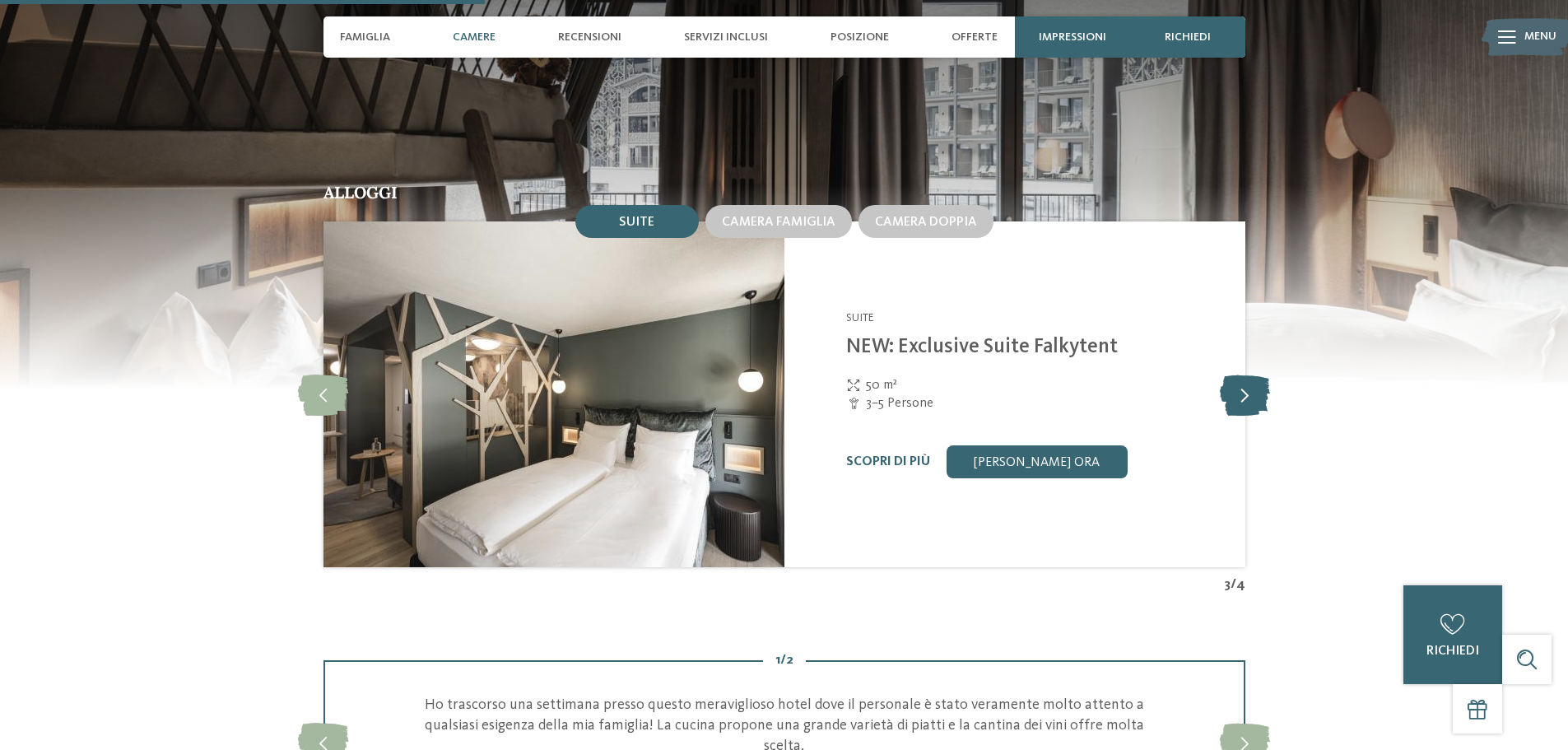
click at [1258, 400] on icon at bounding box center [1245, 394] width 50 height 41
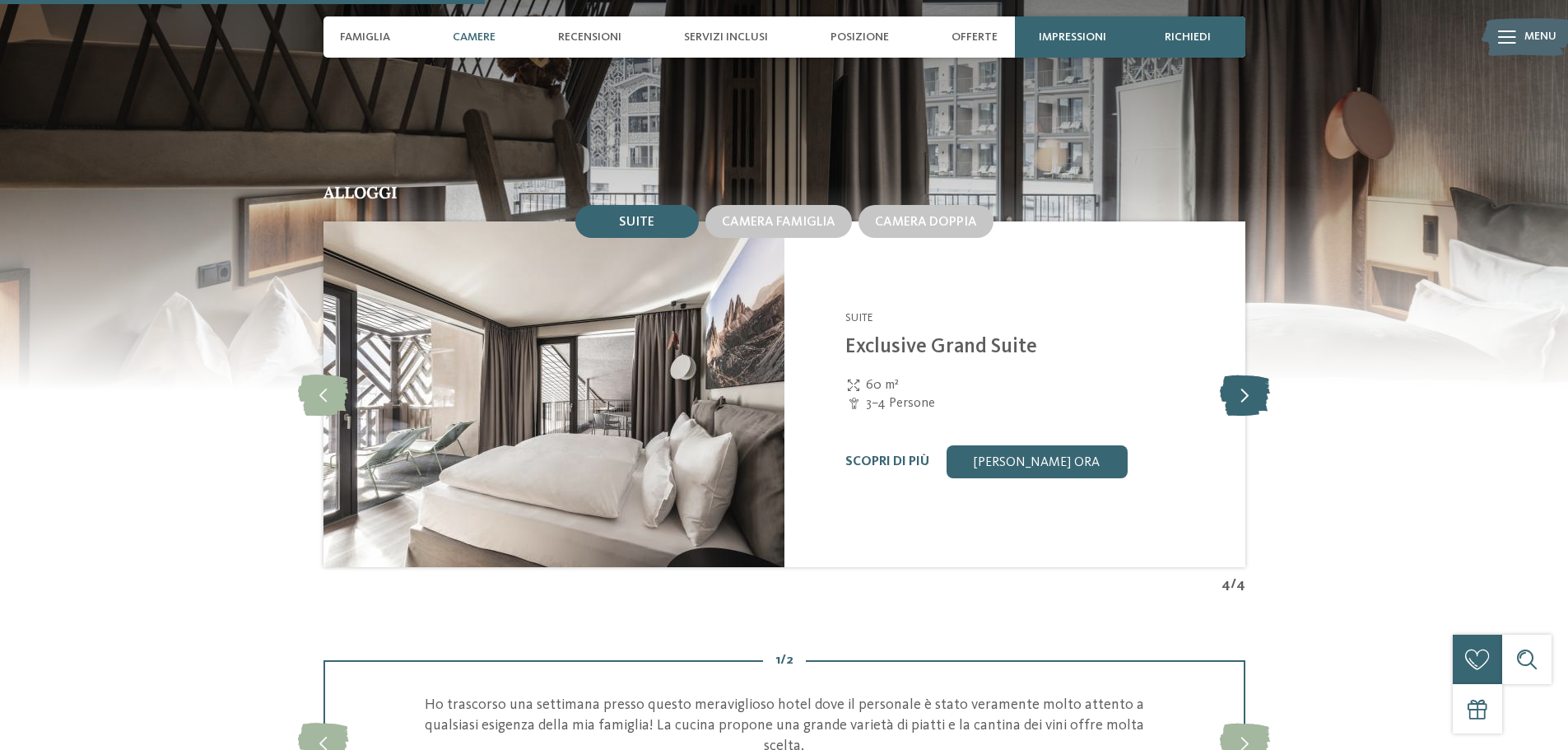
click at [1258, 400] on icon at bounding box center [1245, 394] width 50 height 41
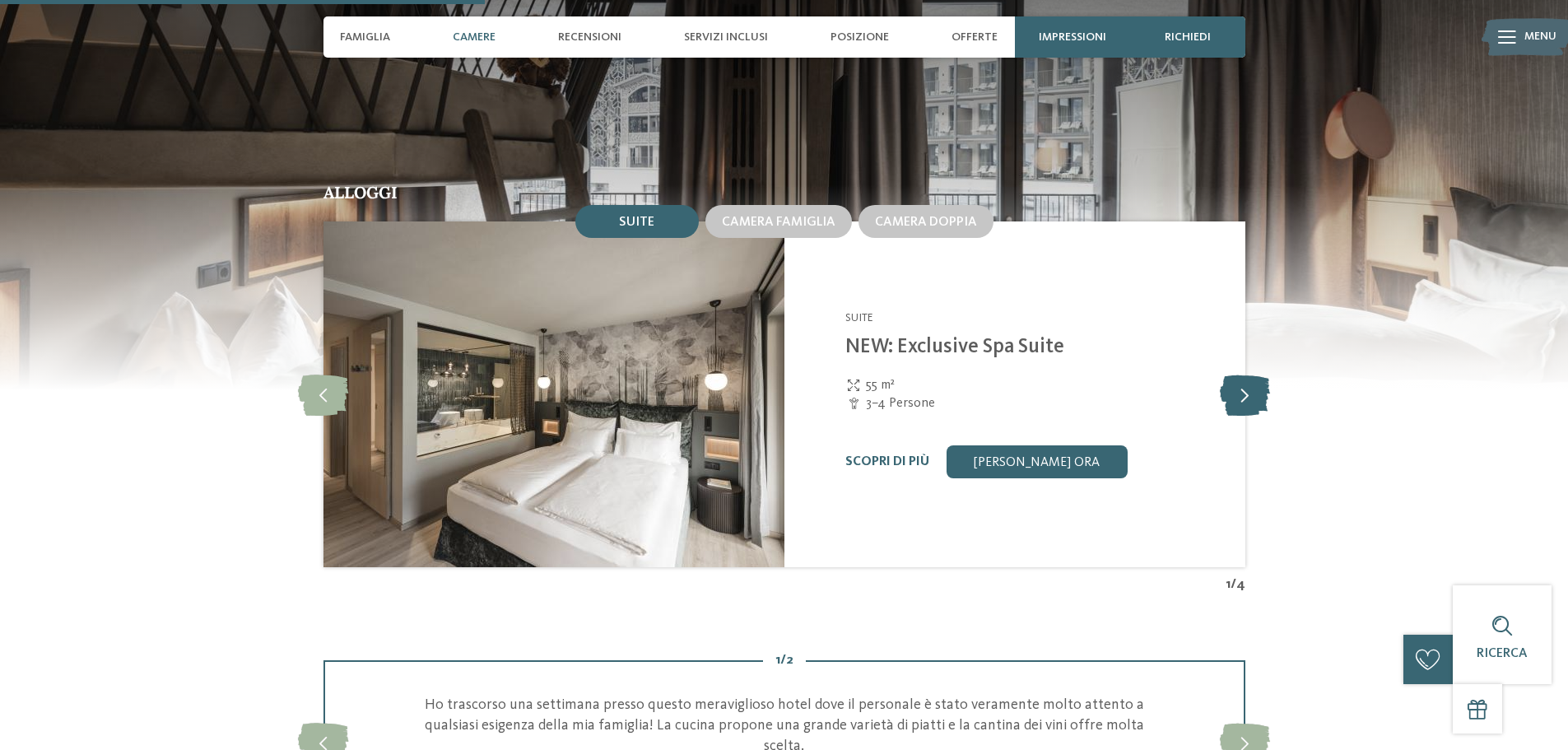
click at [1258, 400] on icon at bounding box center [1245, 394] width 50 height 41
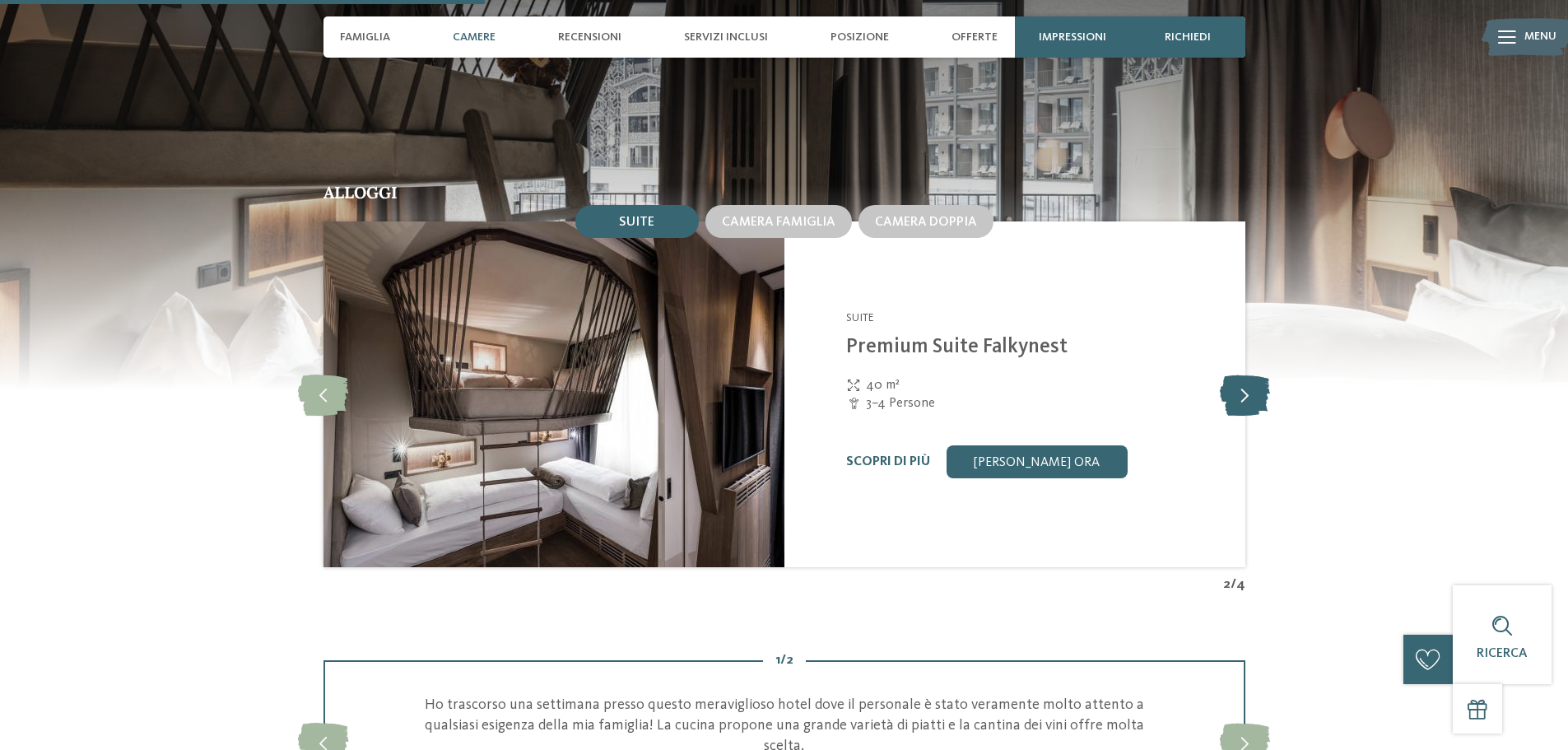
click at [1258, 400] on icon at bounding box center [1245, 394] width 50 height 41
